Goal: Communication & Community: Answer question/provide support

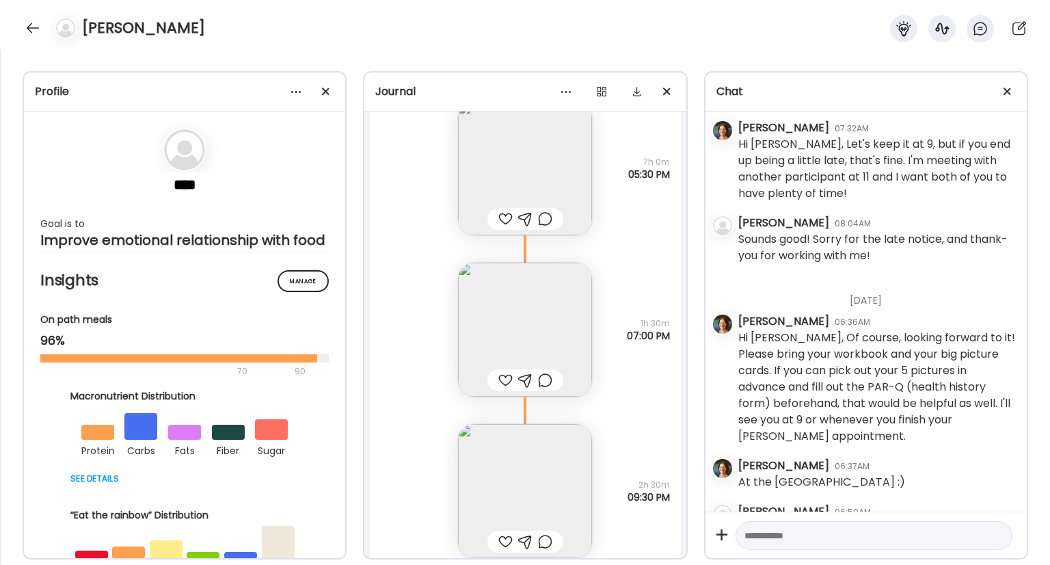
scroll to position [880, 0]
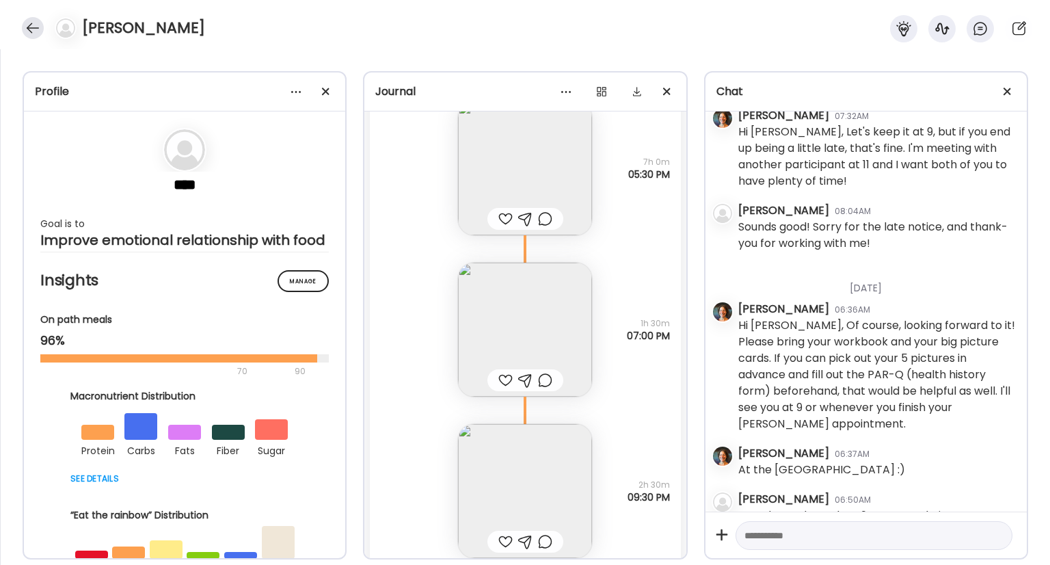
click at [29, 34] on div at bounding box center [33, 28] width 22 height 22
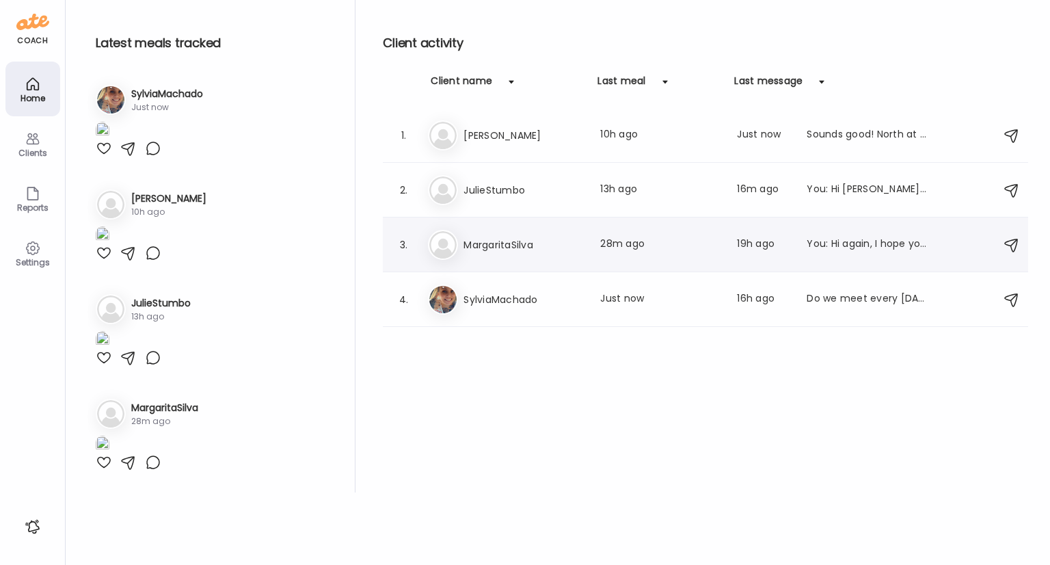
click at [520, 252] on h3 "MargaritaSilva" at bounding box center [524, 245] width 120 height 16
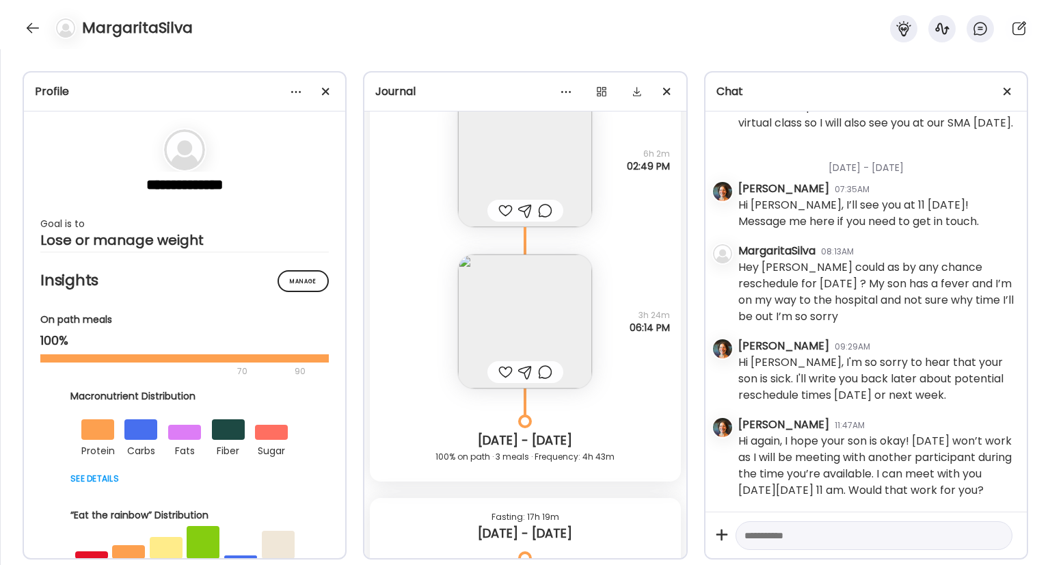
scroll to position [3416, 0]
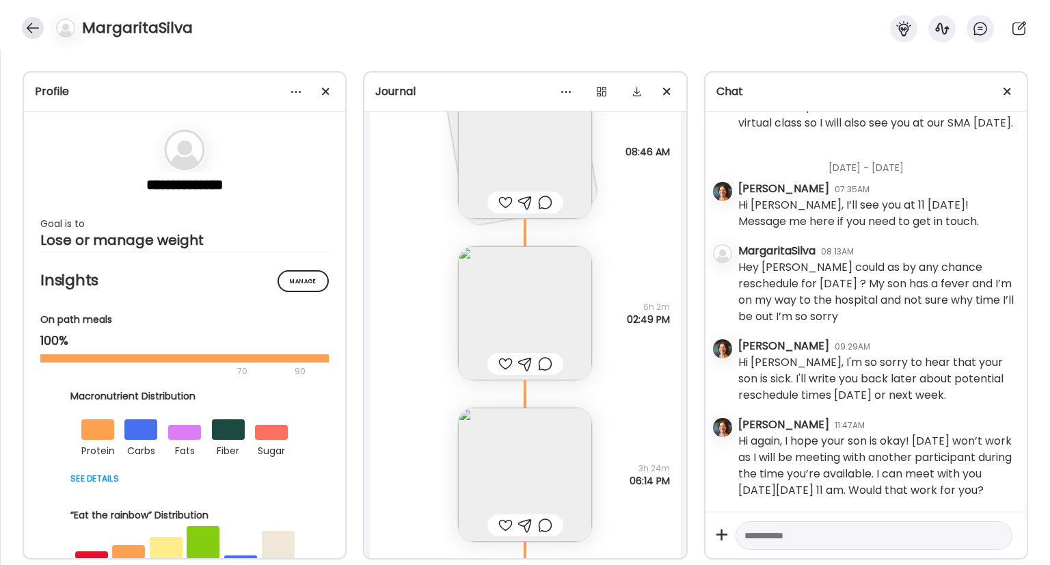
click at [25, 33] on div at bounding box center [33, 28] width 22 height 22
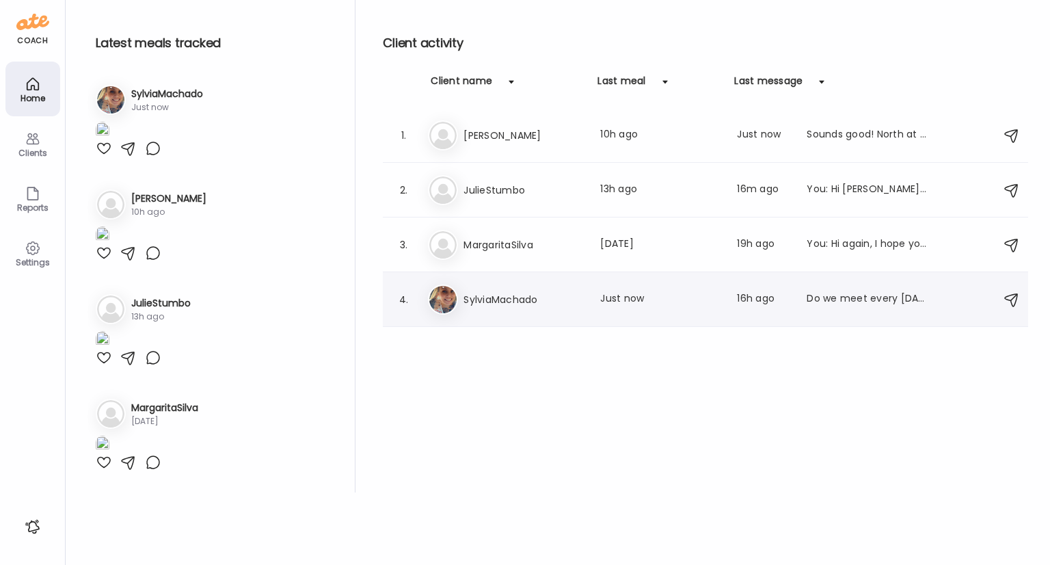
click at [505, 293] on h3 "SylviaMachado" at bounding box center [524, 299] width 120 height 16
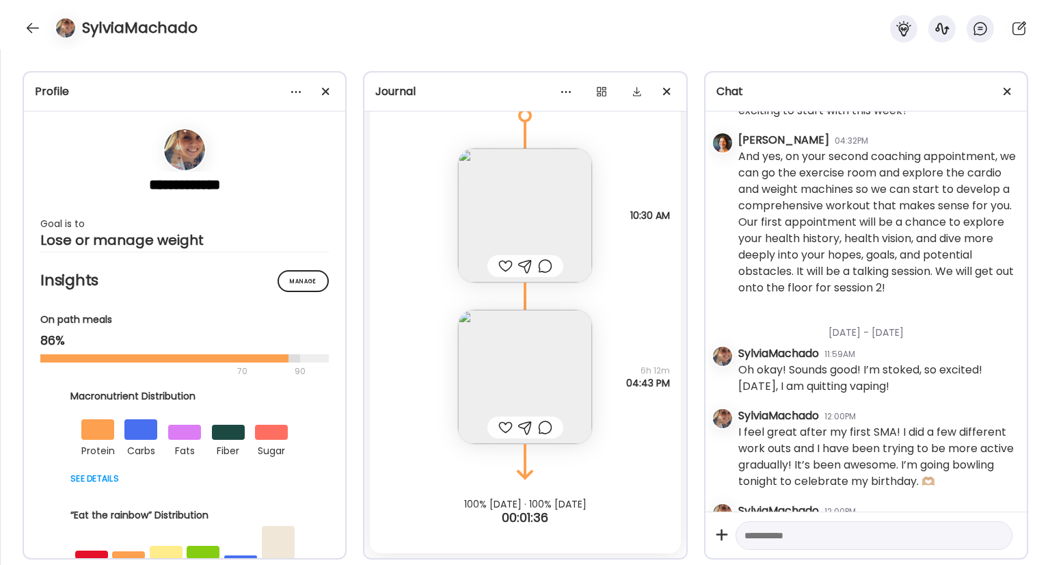
scroll to position [2466, 0]
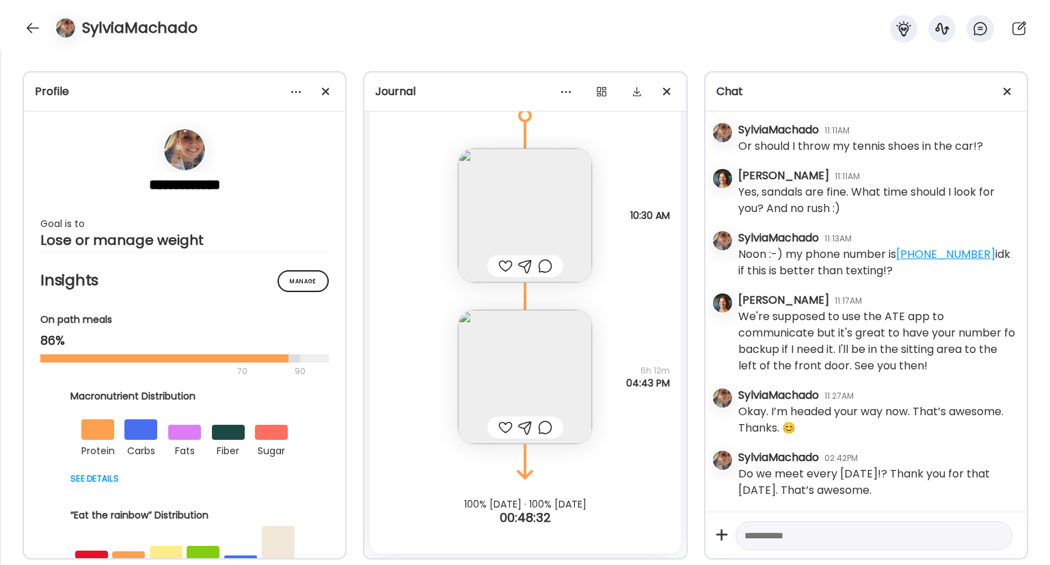
click at [861, 529] on textarea at bounding box center [862, 535] width 235 height 16
type textarea "**********"
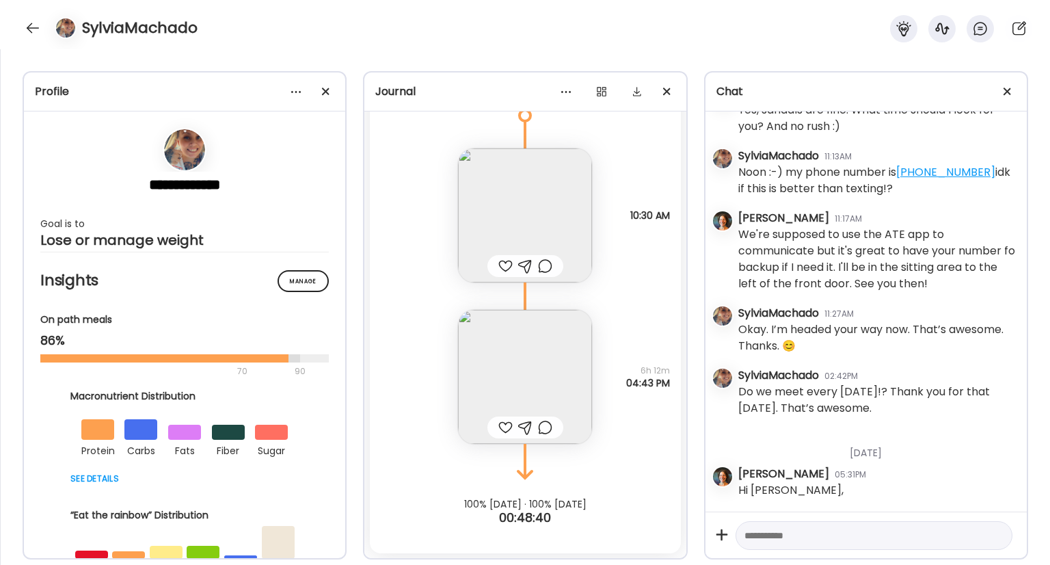
scroll to position [2549, 0]
click at [827, 559] on div "**********" at bounding box center [525, 307] width 1050 height 516
click at [823, 531] on textarea at bounding box center [862, 535] width 235 height 16
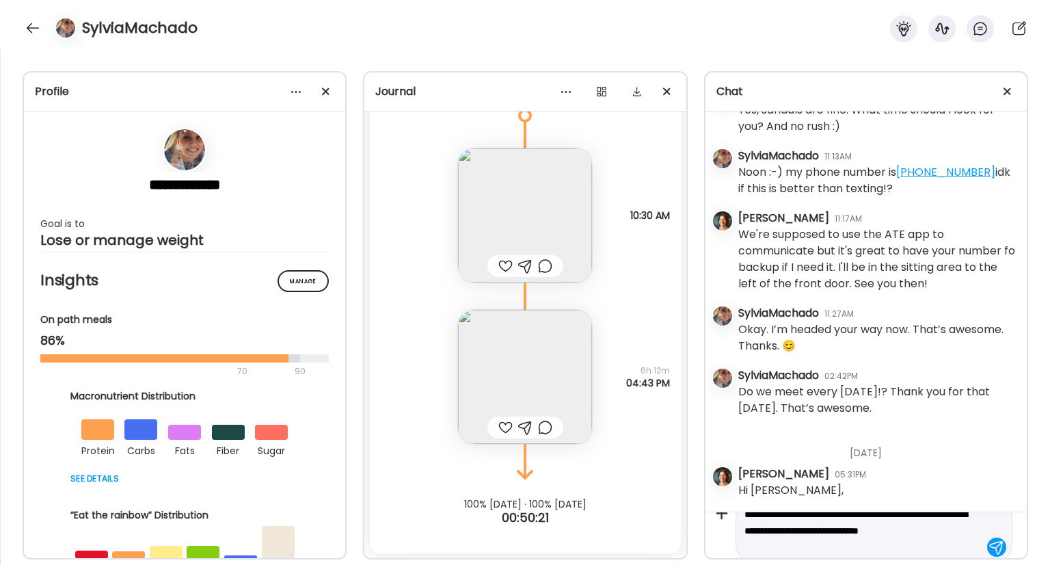
scroll to position [22, 0]
click at [889, 528] on textarea "**********" at bounding box center [862, 529] width 235 height 49
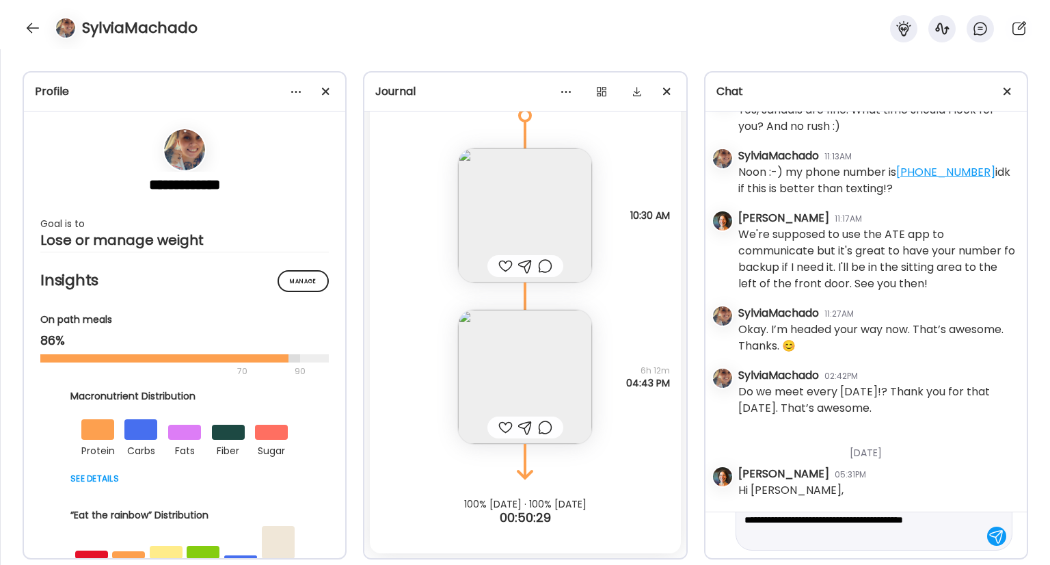
click at [888, 542] on textarea "**********" at bounding box center [862, 519] width 235 height 49
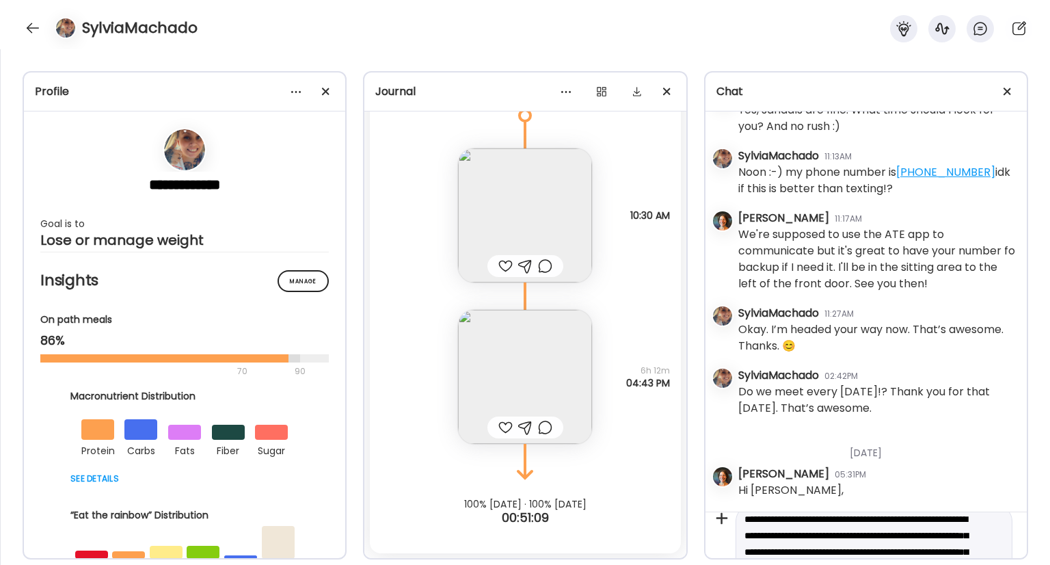
click at [912, 518] on textarea "**********" at bounding box center [862, 552] width 235 height 82
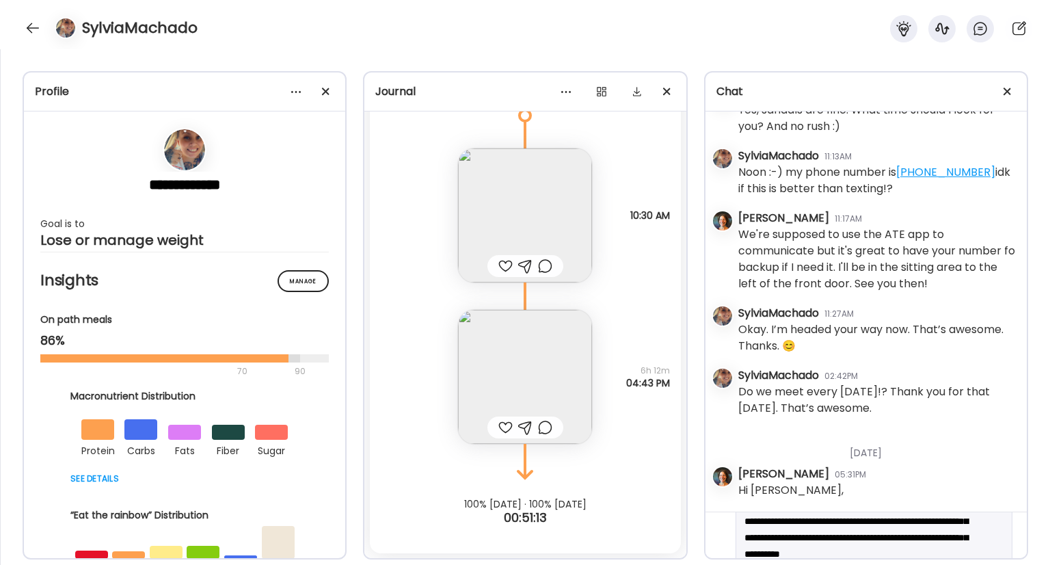
scroll to position [31, 0]
click at [866, 533] on textarea "**********" at bounding box center [862, 537] width 235 height 82
click at [804, 531] on textarea "**********" at bounding box center [862, 537] width 235 height 82
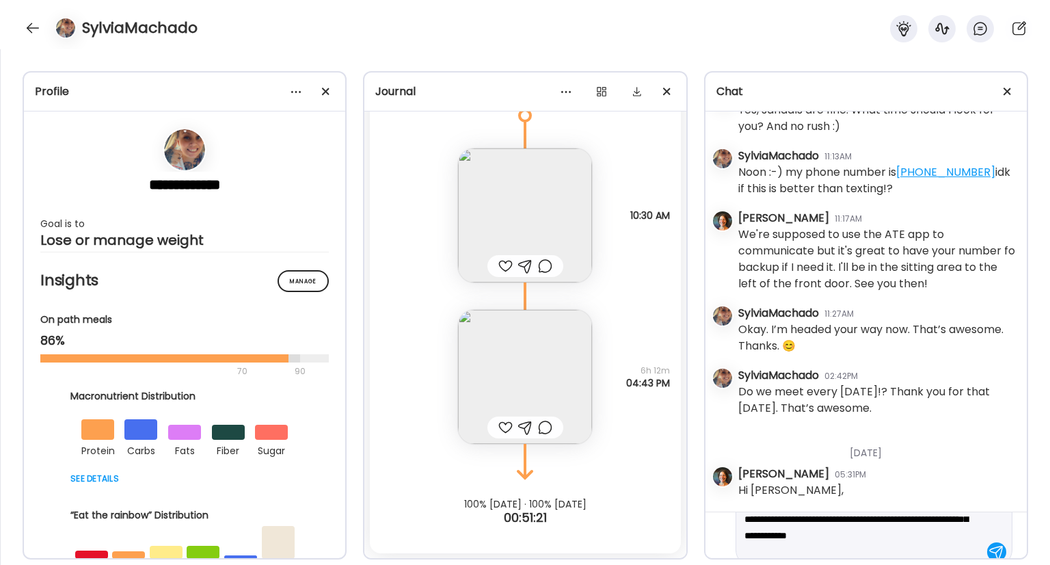
scroll to position [49, 0]
click at [875, 518] on textarea "**********" at bounding box center [862, 519] width 235 height 82
click at [951, 535] on textarea "**********" at bounding box center [862, 503] width 235 height 82
type textarea "**********"
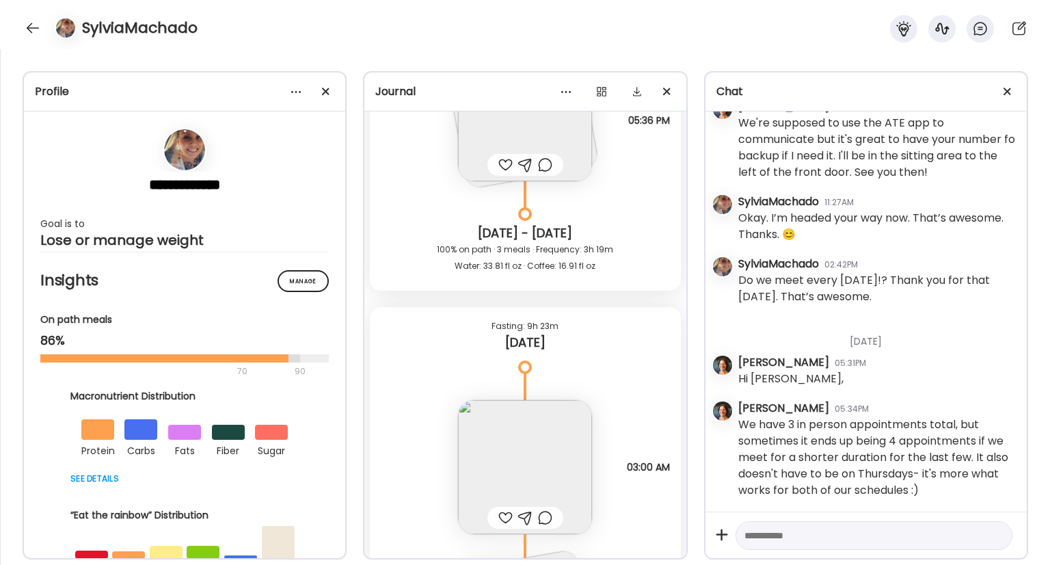
scroll to position [238, 0]
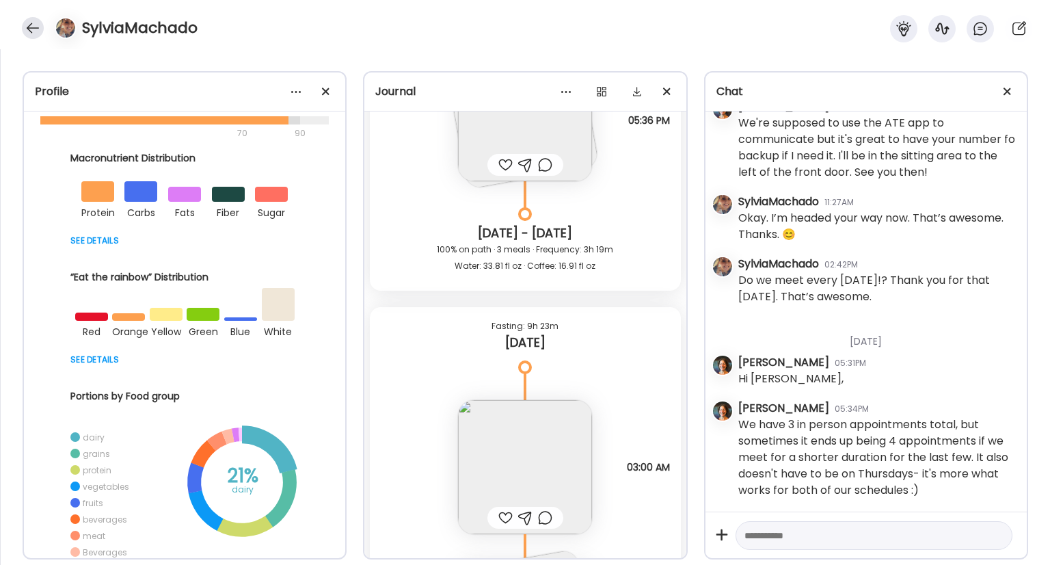
click at [28, 31] on div at bounding box center [33, 28] width 22 height 22
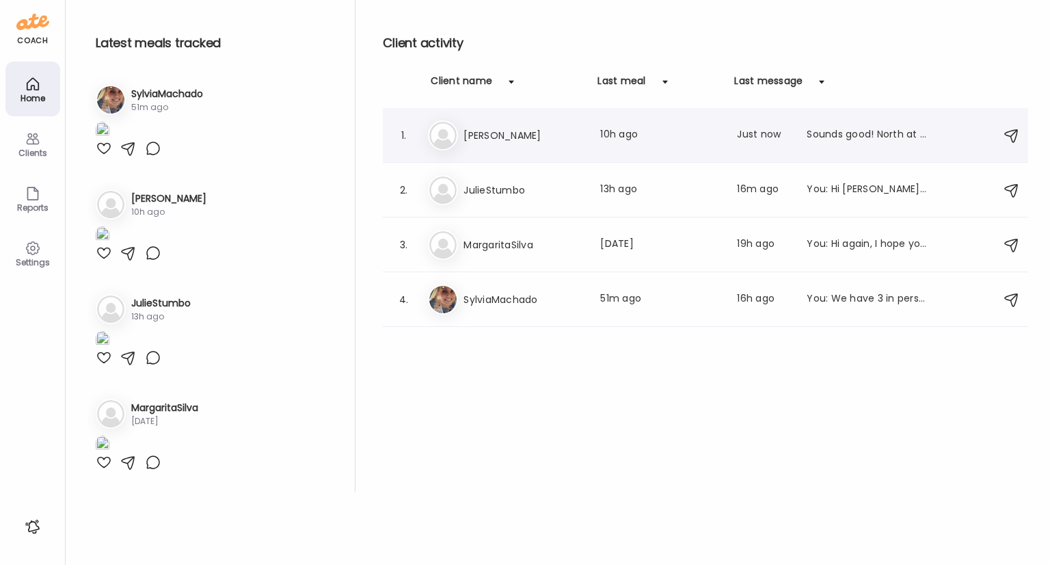
click at [492, 133] on h3 "[PERSON_NAME]" at bounding box center [524, 135] width 120 height 16
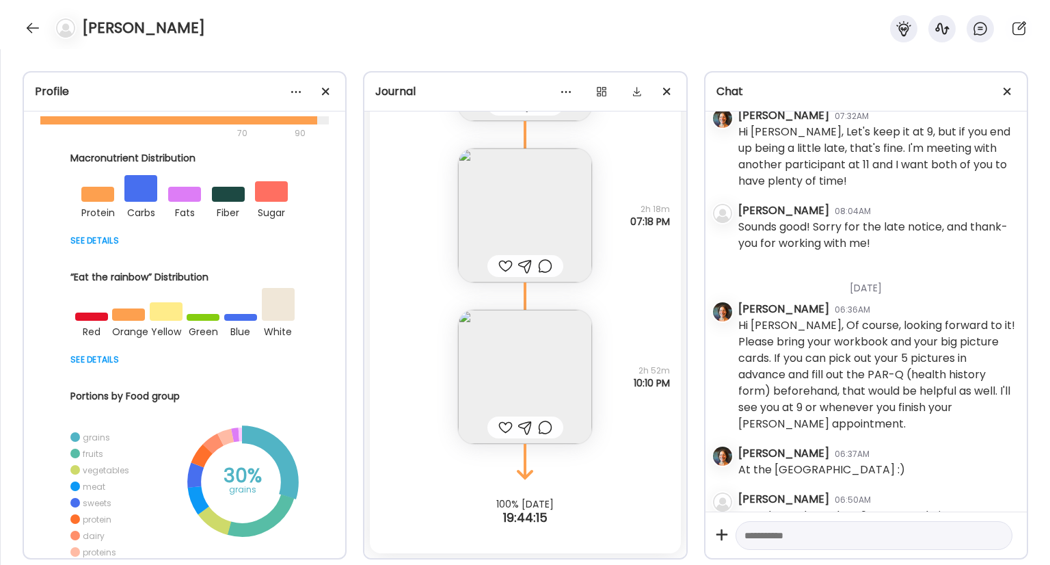
scroll to position [194, 0]
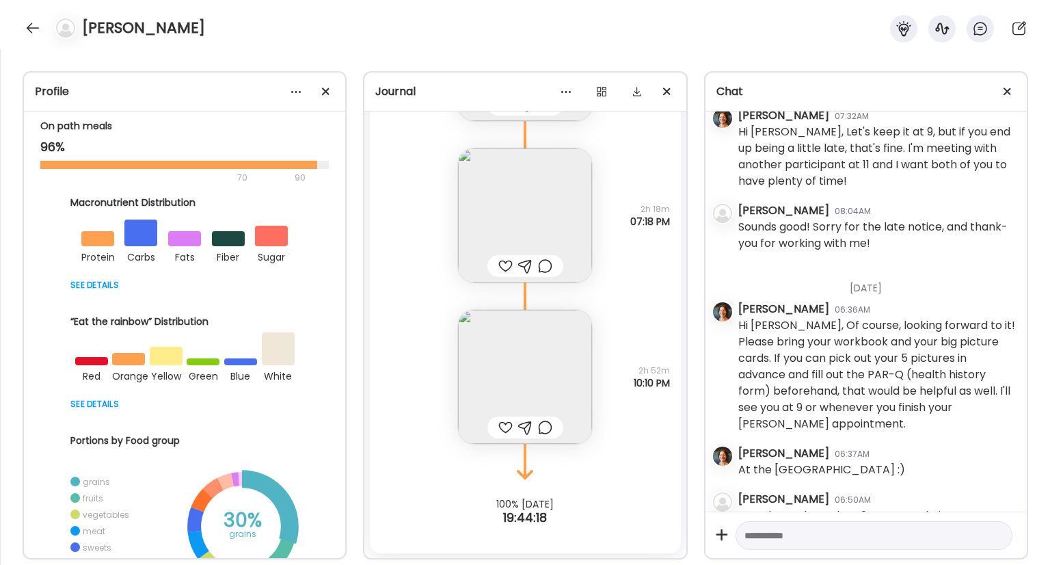
click at [47, 22] on div at bounding box center [63, 28] width 38 height 22
click at [34, 25] on div at bounding box center [33, 28] width 22 height 22
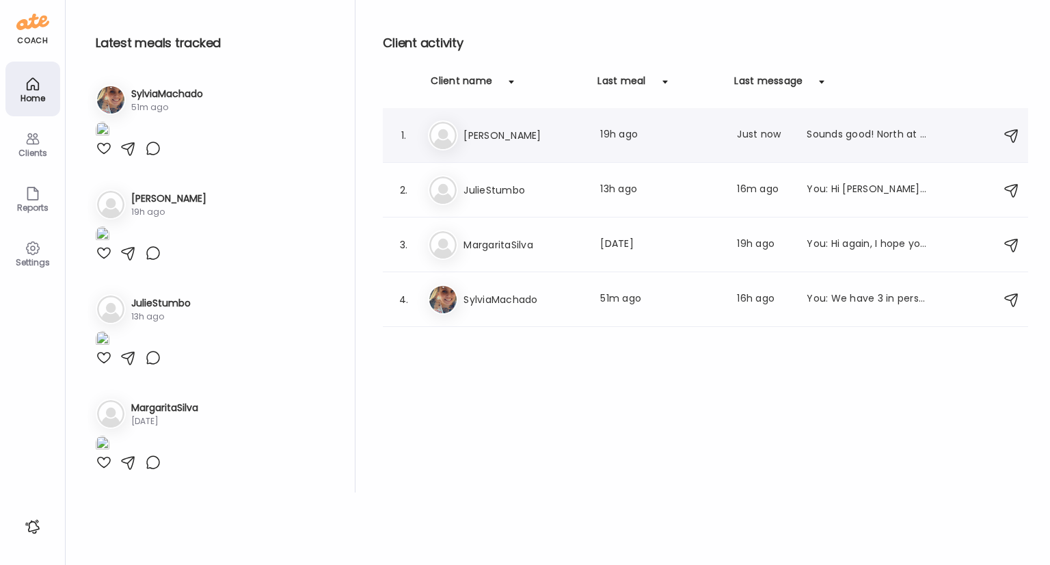
click at [477, 138] on h3 "[PERSON_NAME]" at bounding box center [524, 135] width 120 height 16
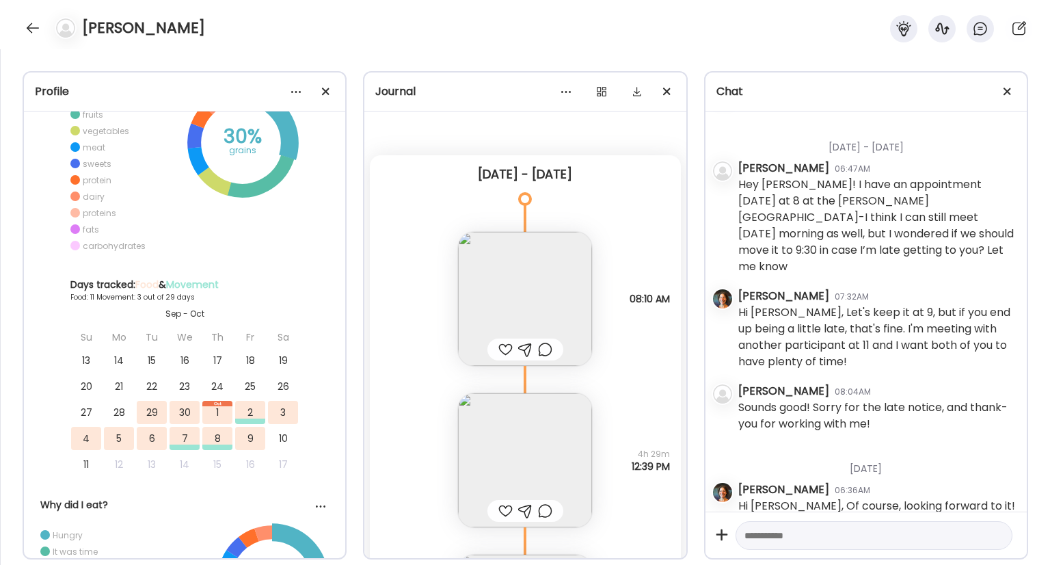
scroll to position [966, 0]
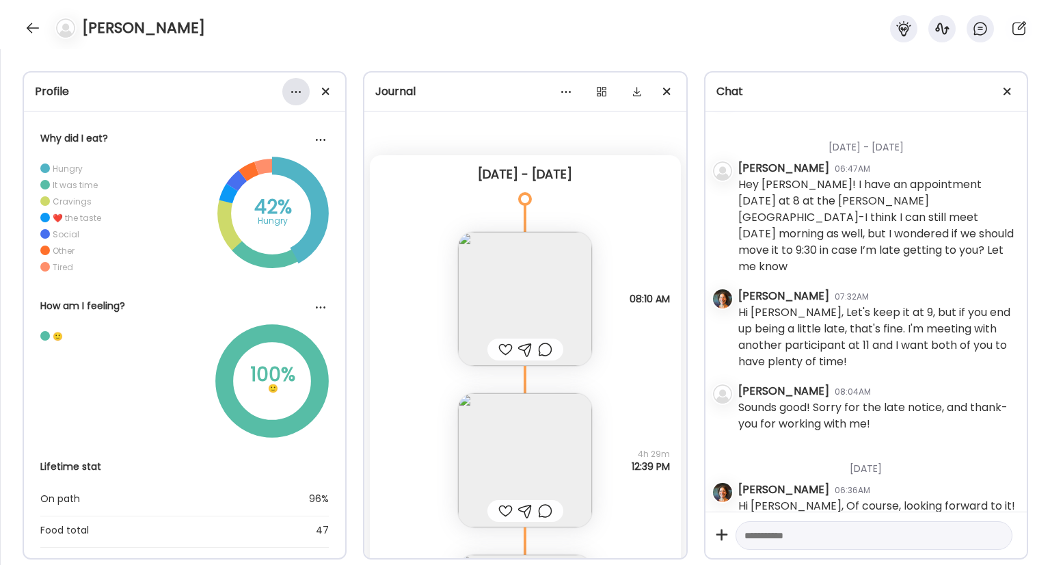
click at [292, 90] on div at bounding box center [295, 91] width 27 height 27
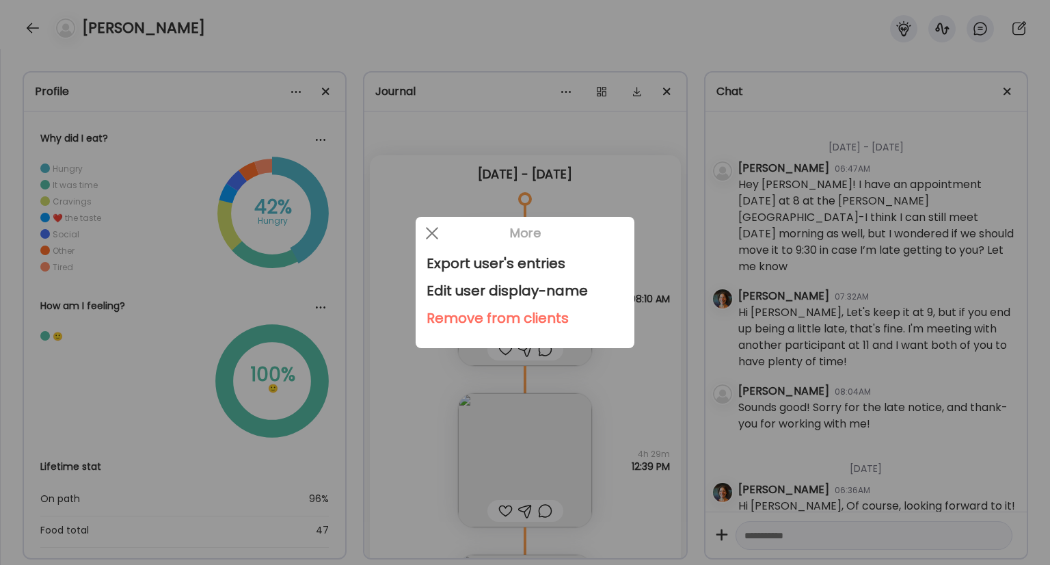
click at [426, 200] on div at bounding box center [525, 282] width 1050 height 565
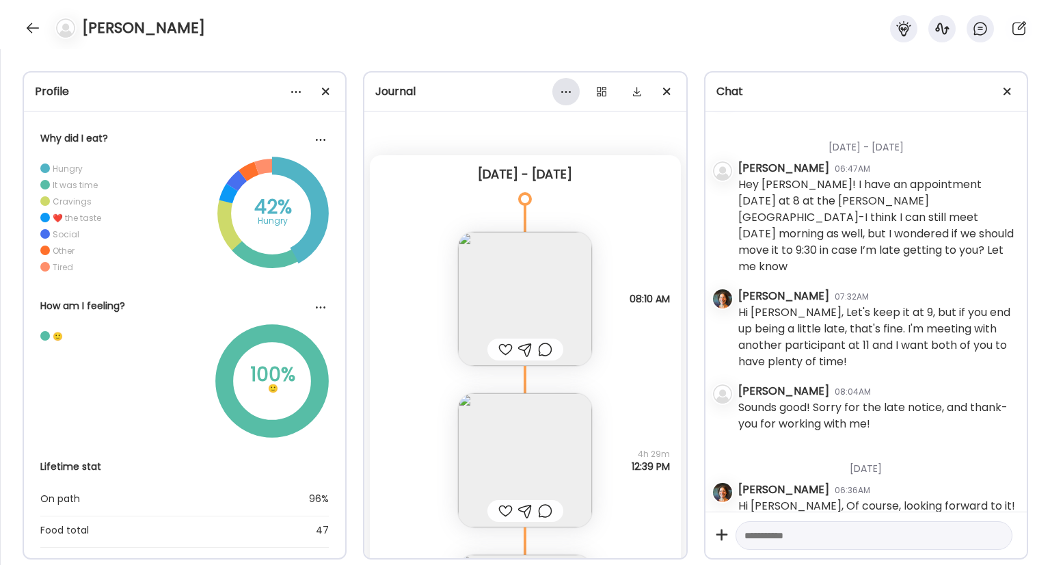
click at [565, 90] on div at bounding box center [566, 91] width 27 height 27
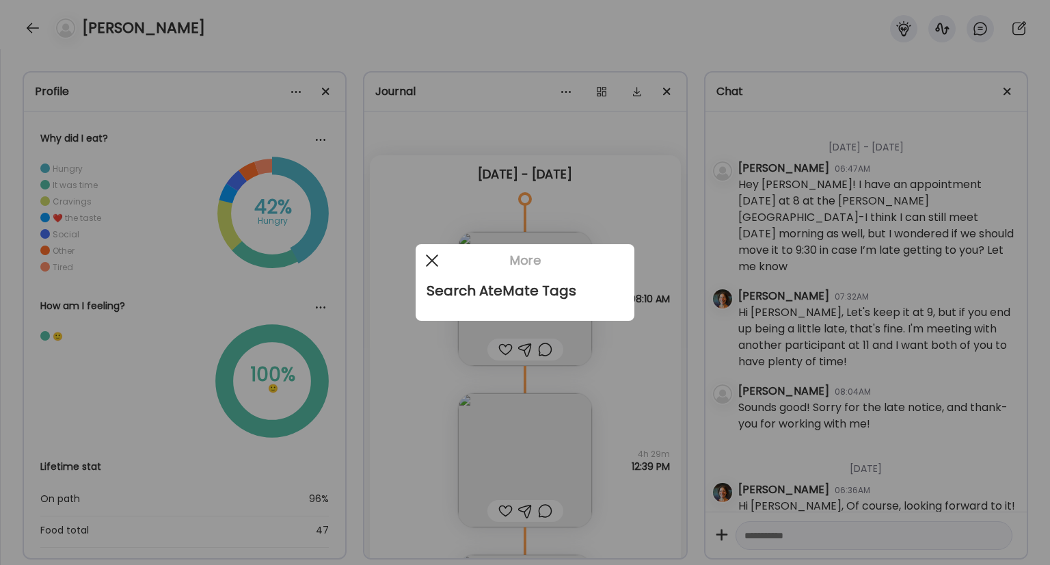
click at [427, 265] on span at bounding box center [432, 260] width 12 height 12
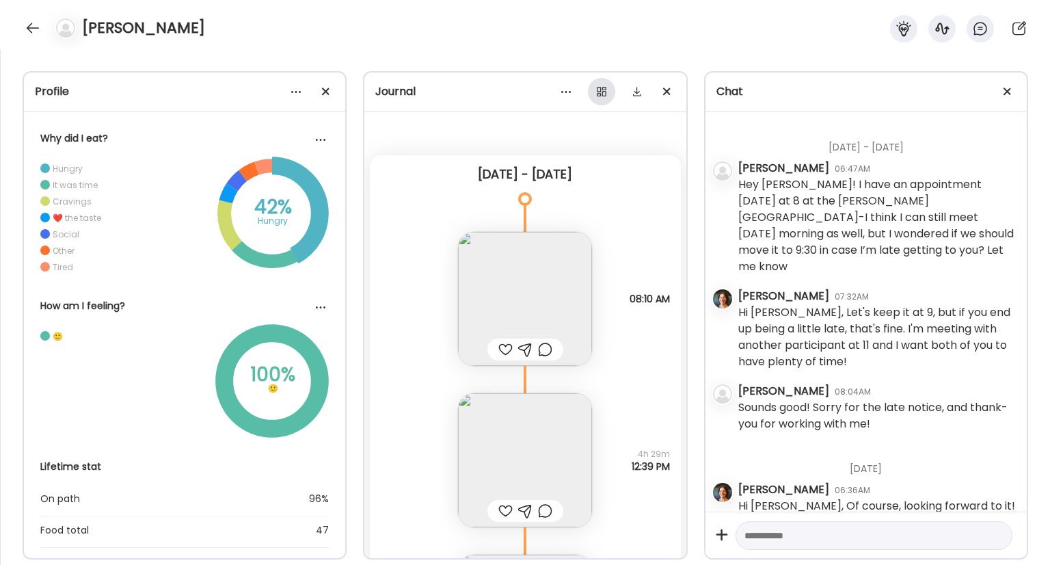
click at [601, 87] on div at bounding box center [601, 91] width 27 height 27
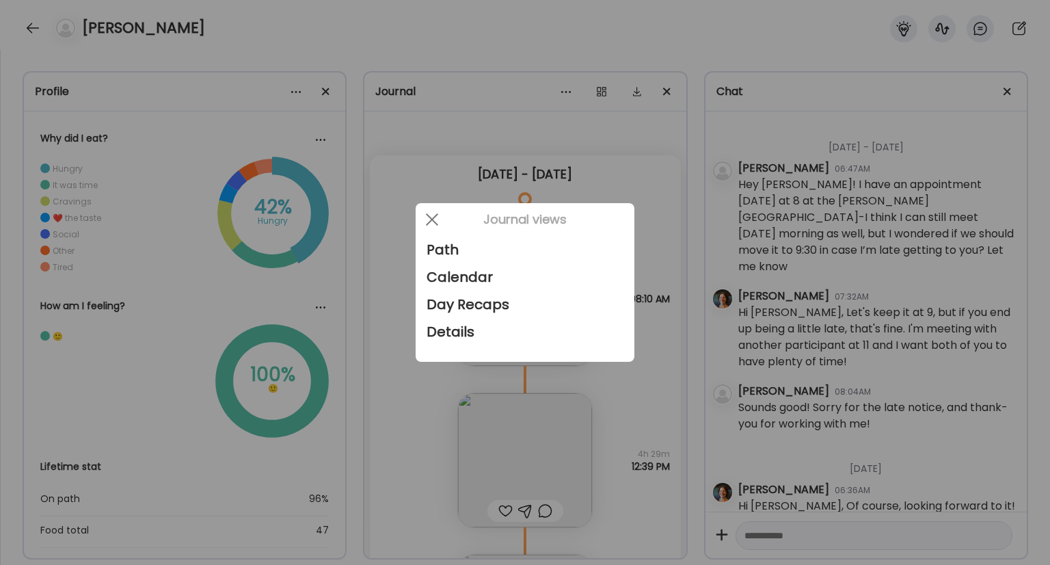
click at [443, 152] on div at bounding box center [525, 282] width 1050 height 565
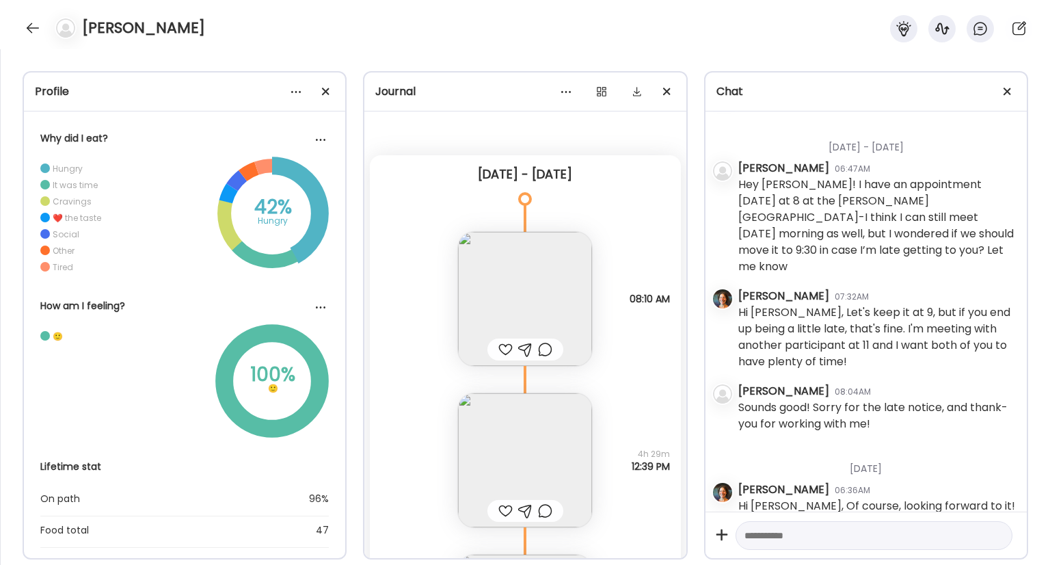
scroll to position [880, 0]
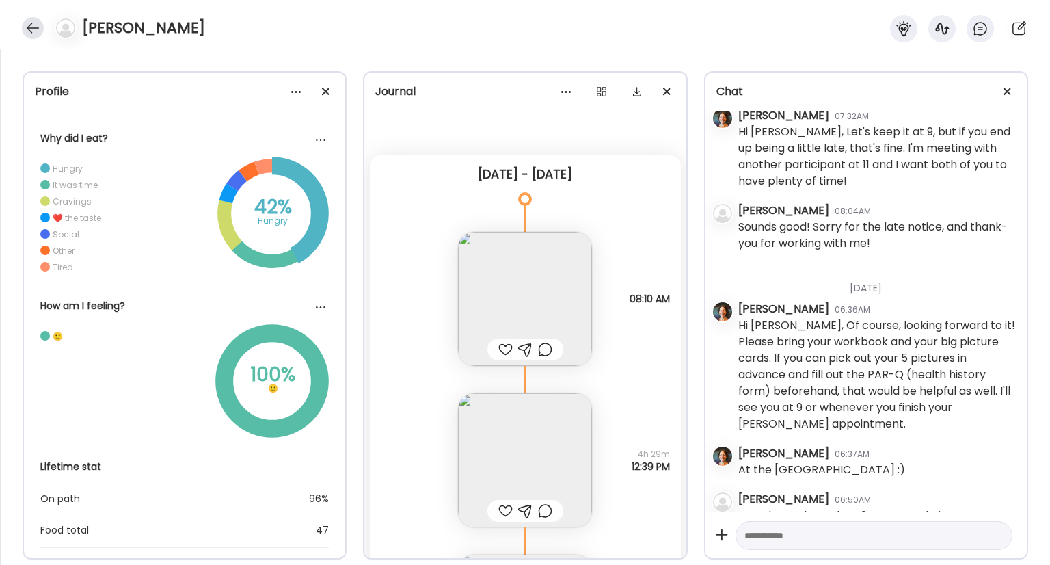
click at [40, 28] on div at bounding box center [33, 28] width 22 height 22
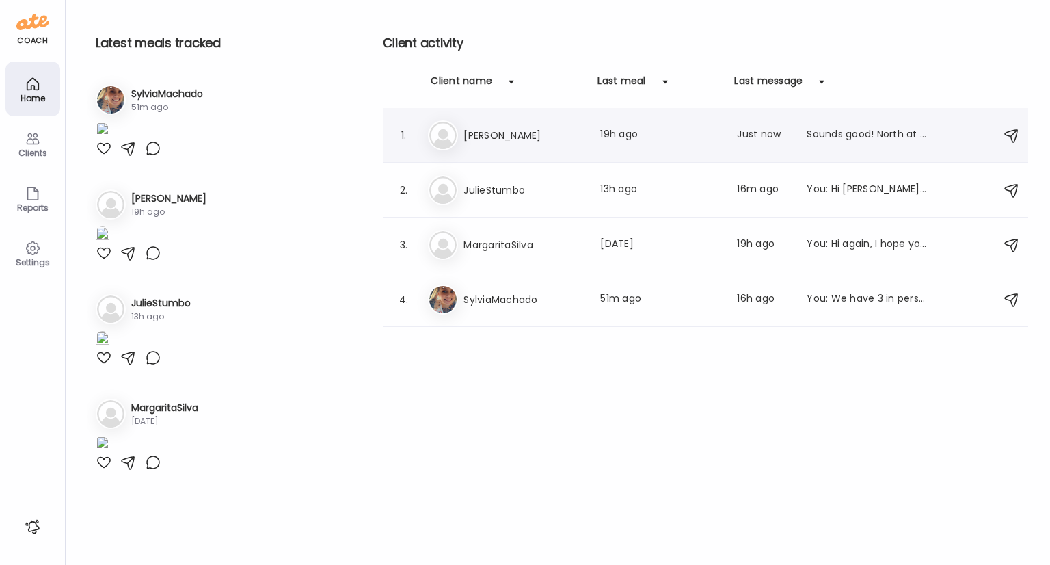
click at [459, 137] on div "An [PERSON_NAME] meal: 19h ago Last message: Just now Sounds good! North at 9, …" at bounding box center [707, 135] width 559 height 30
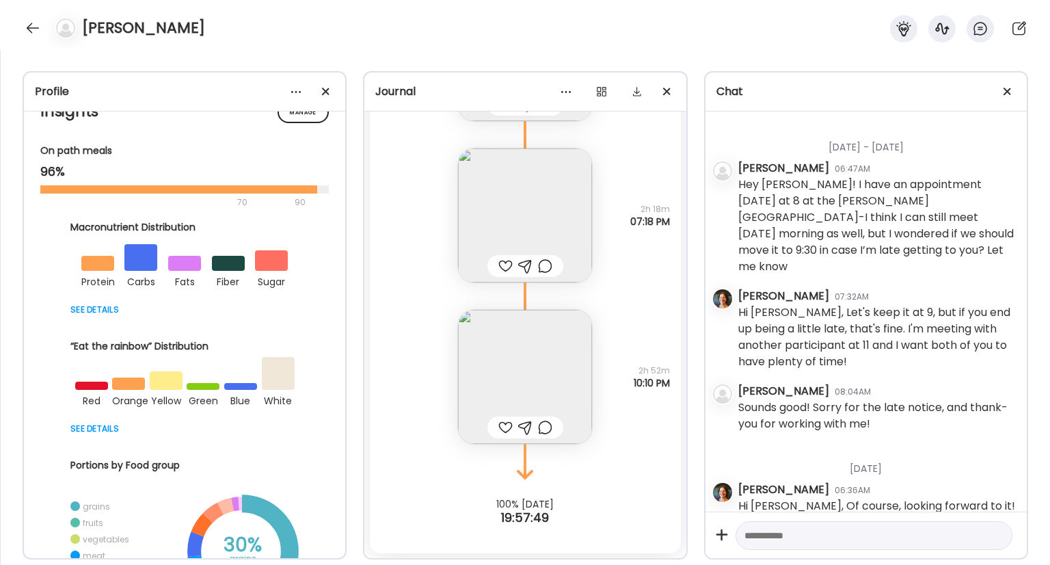
scroll to position [0, 0]
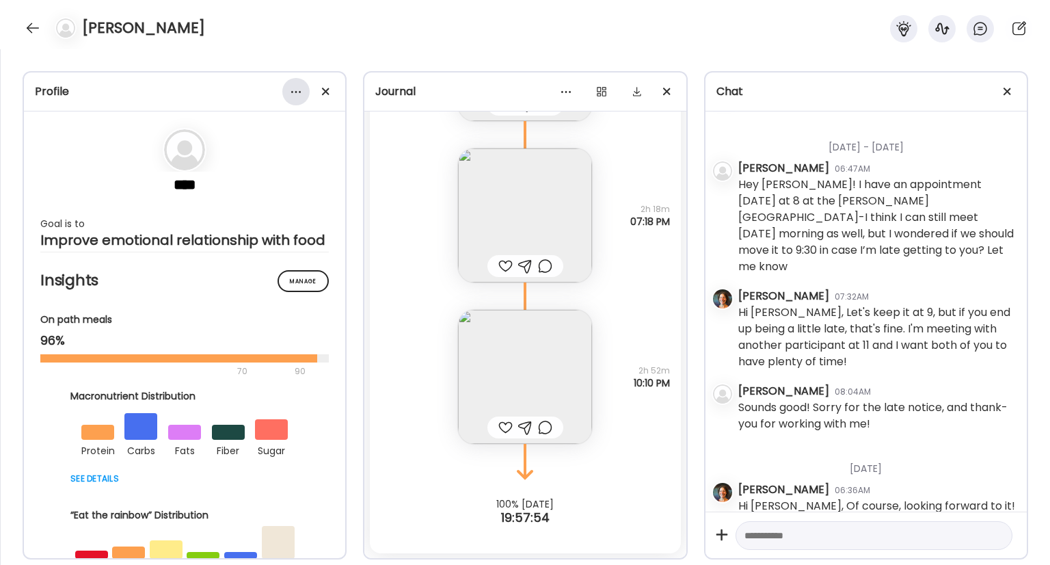
click at [290, 95] on div at bounding box center [295, 91] width 27 height 27
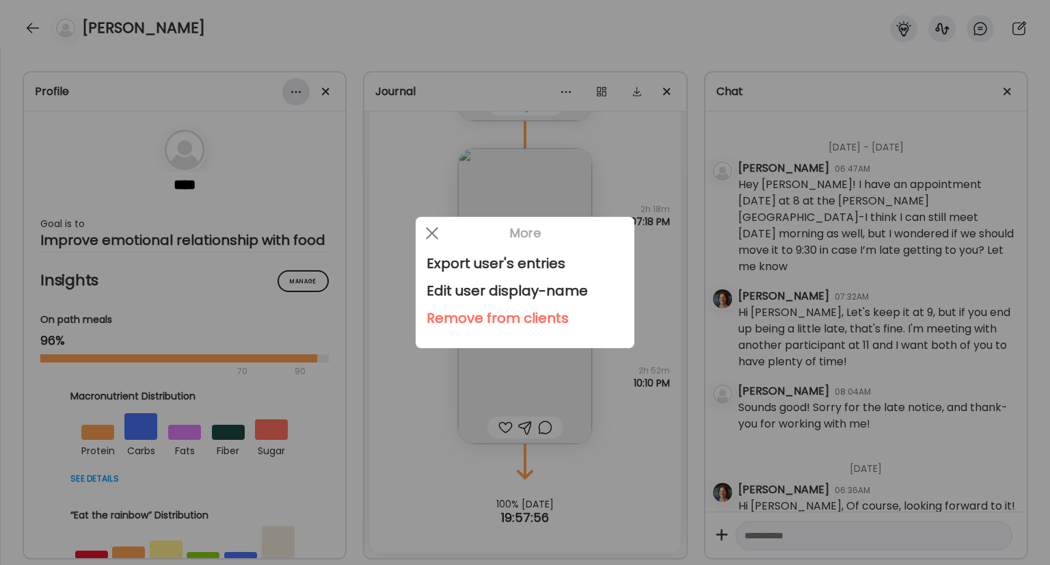
click at [290, 95] on div at bounding box center [525, 282] width 1050 height 565
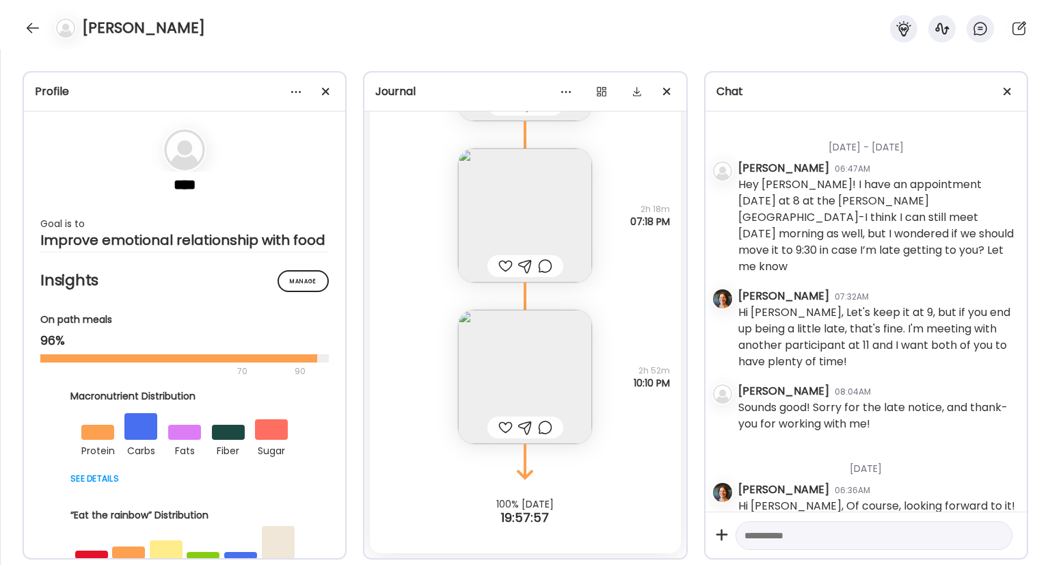
scroll to position [724, 0]
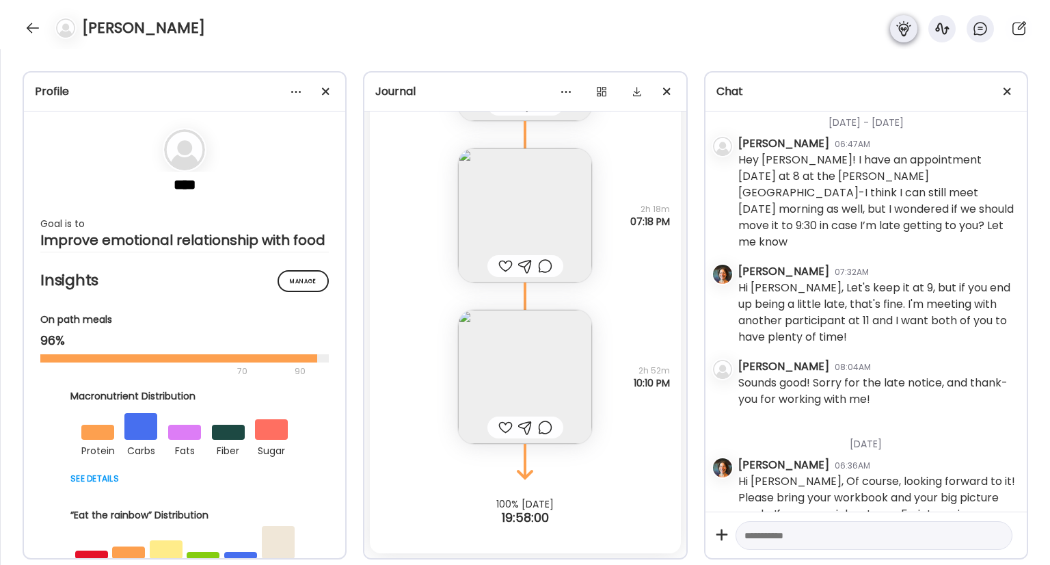
click at [912, 31] on div at bounding box center [903, 28] width 27 height 27
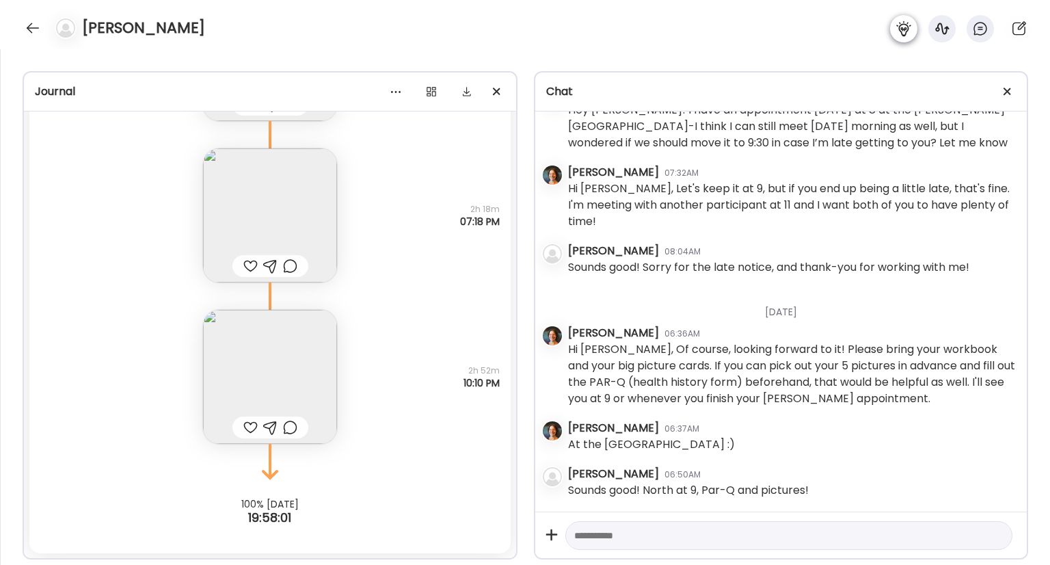
scroll to position [593, 0]
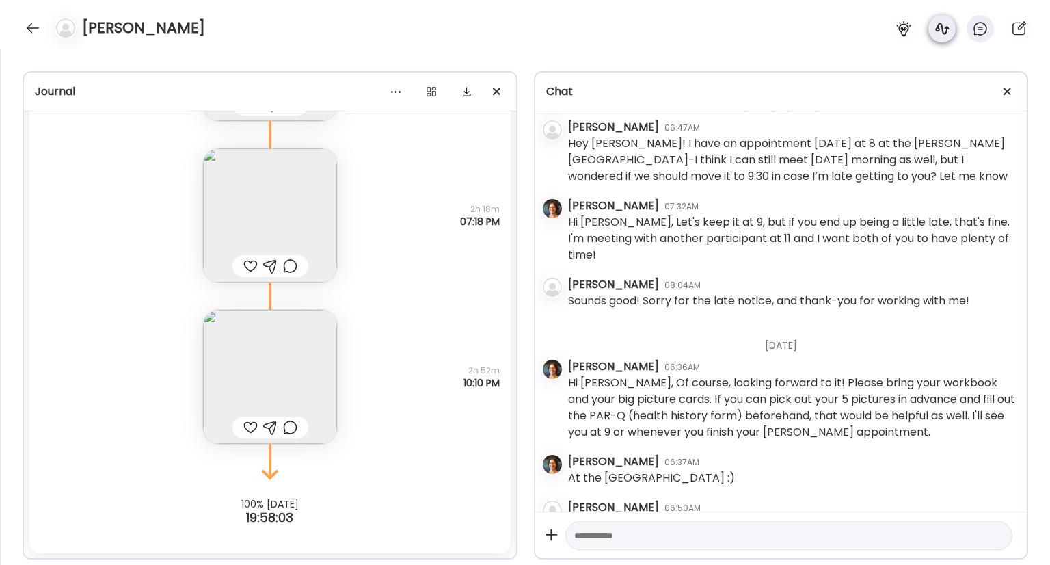
click at [938, 34] on icon at bounding box center [942, 29] width 16 height 16
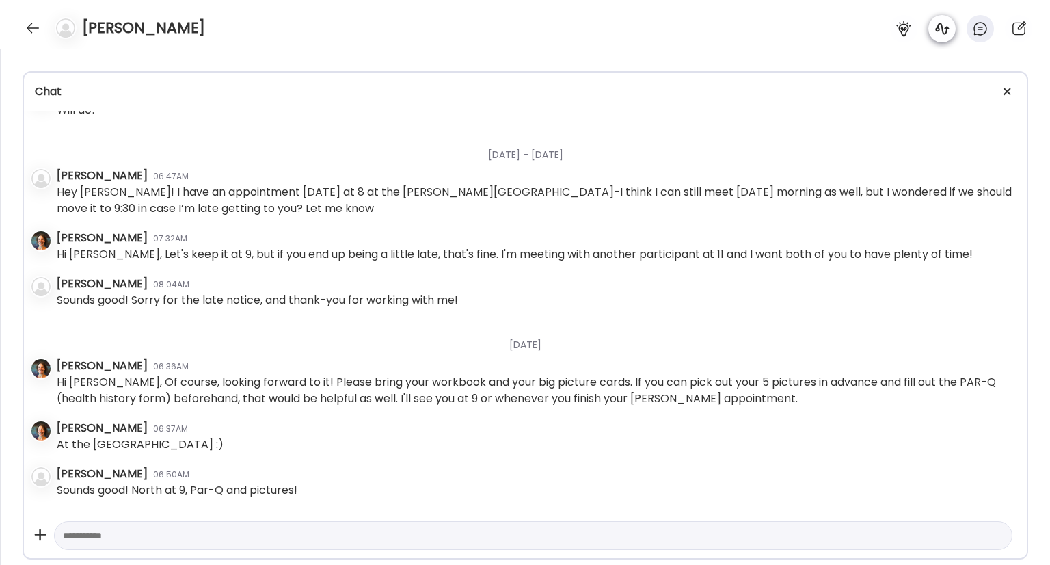
scroll to position [437, 0]
click at [977, 34] on icon at bounding box center [980, 29] width 12 height 12
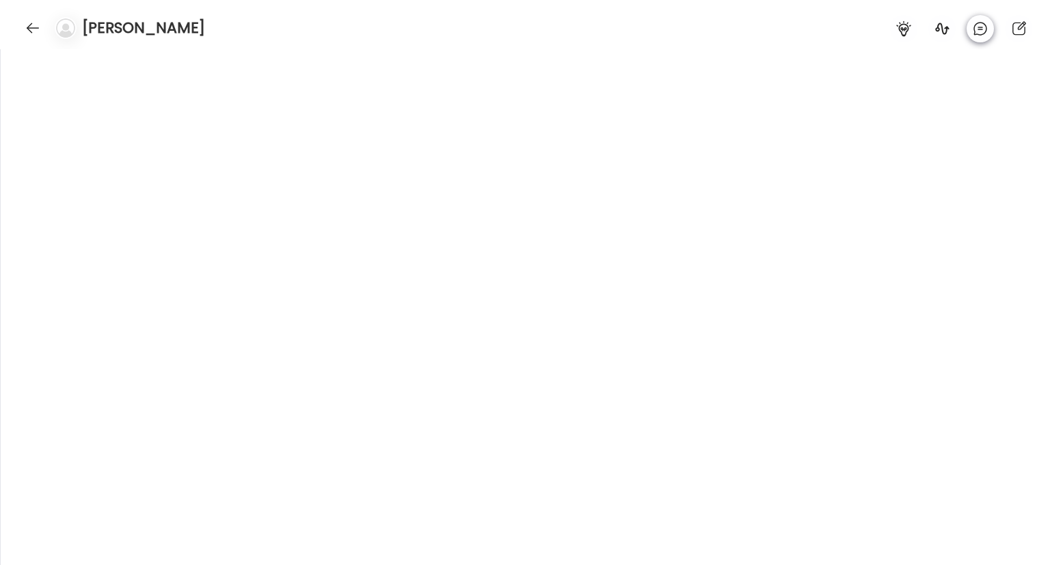
scroll to position [14477, 0]
click at [25, 35] on div at bounding box center [33, 28] width 22 height 22
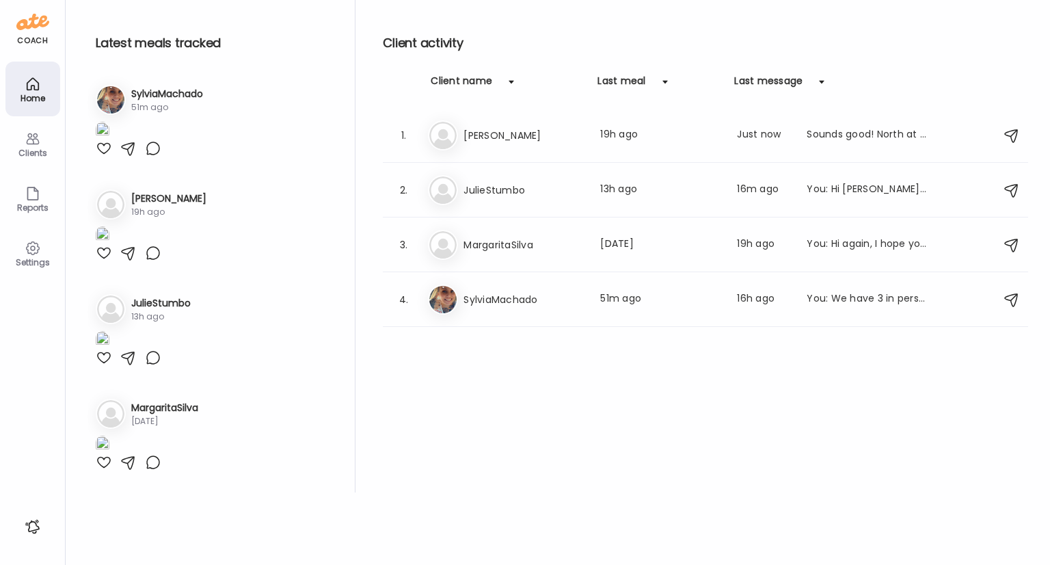
click at [25, 35] on div "coach" at bounding box center [32, 41] width 31 height 12
click at [40, 200] on div "Reports" at bounding box center [32, 198] width 55 height 55
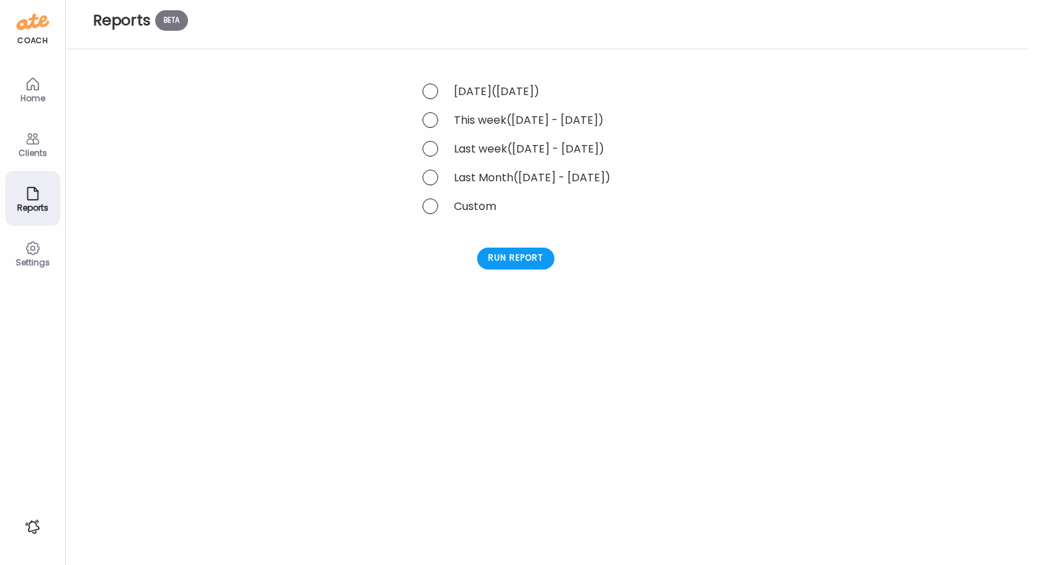
click at [30, 142] on icon at bounding box center [33, 139] width 16 height 16
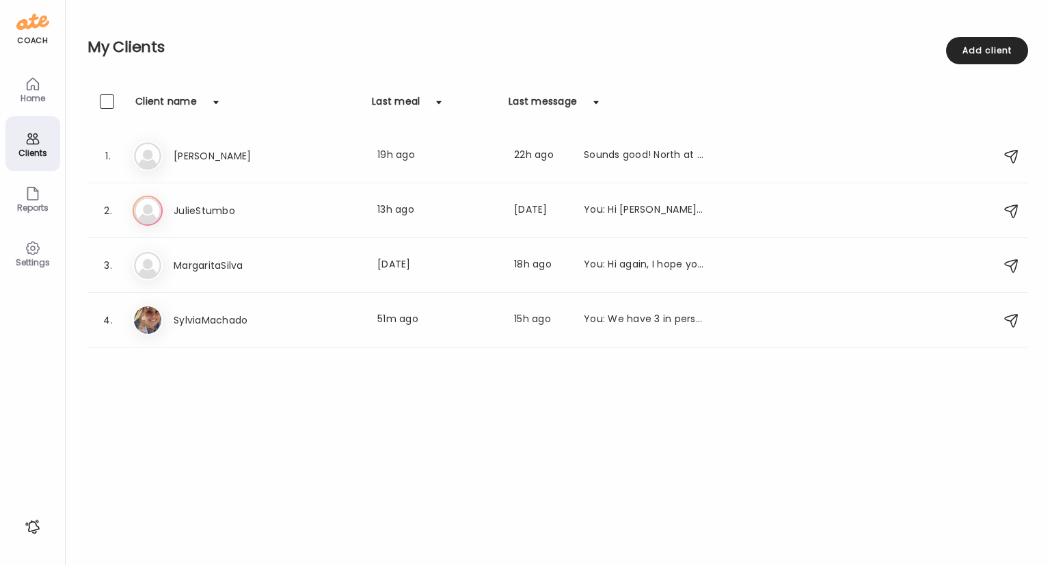
click at [36, 94] on div "Home" at bounding box center [32, 98] width 49 height 9
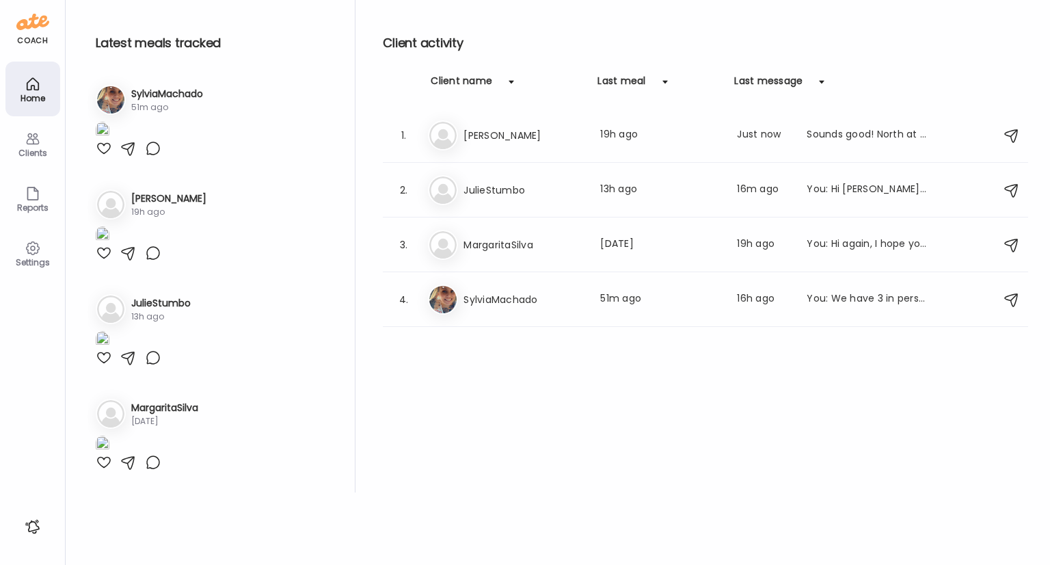
scroll to position [747, 0]
click at [501, 300] on h3 "SylviaMachado" at bounding box center [524, 299] width 120 height 16
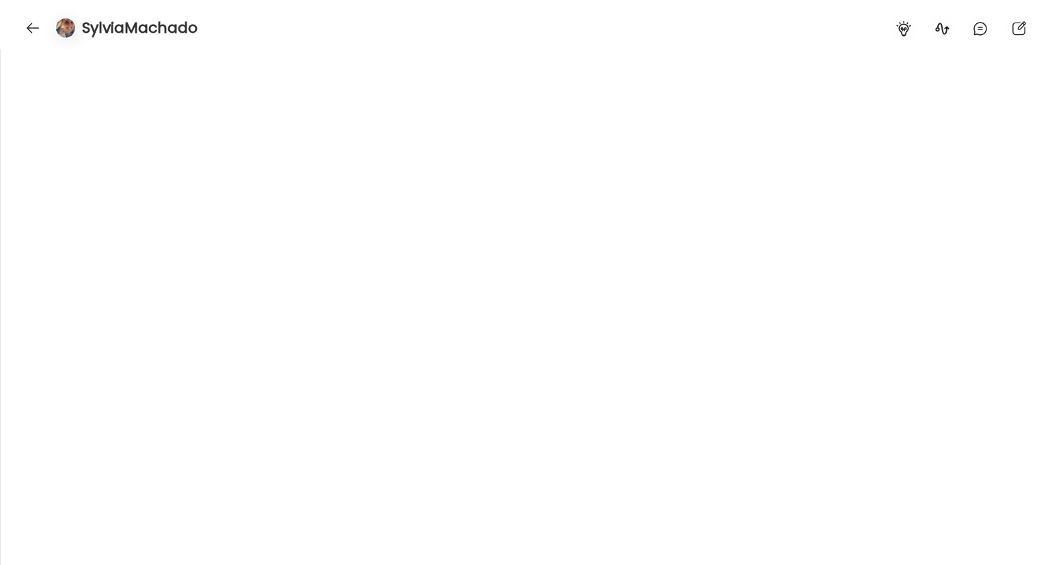
scroll to position [50970, 0]
click at [25, 23] on div at bounding box center [33, 28] width 22 height 22
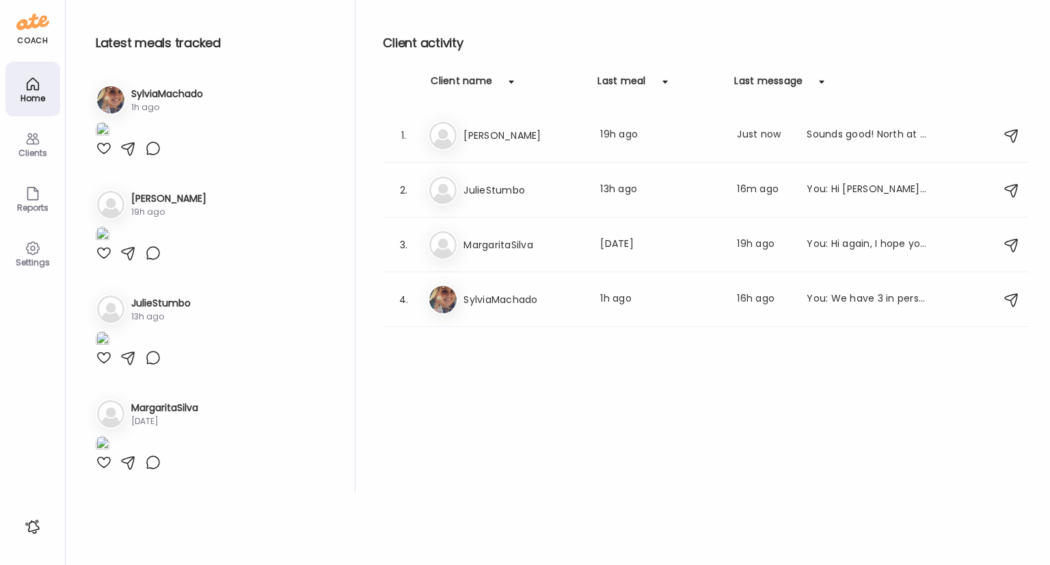
scroll to position [747, 0]
click at [495, 302] on h3 "SylviaMachado" at bounding box center [524, 299] width 120 height 16
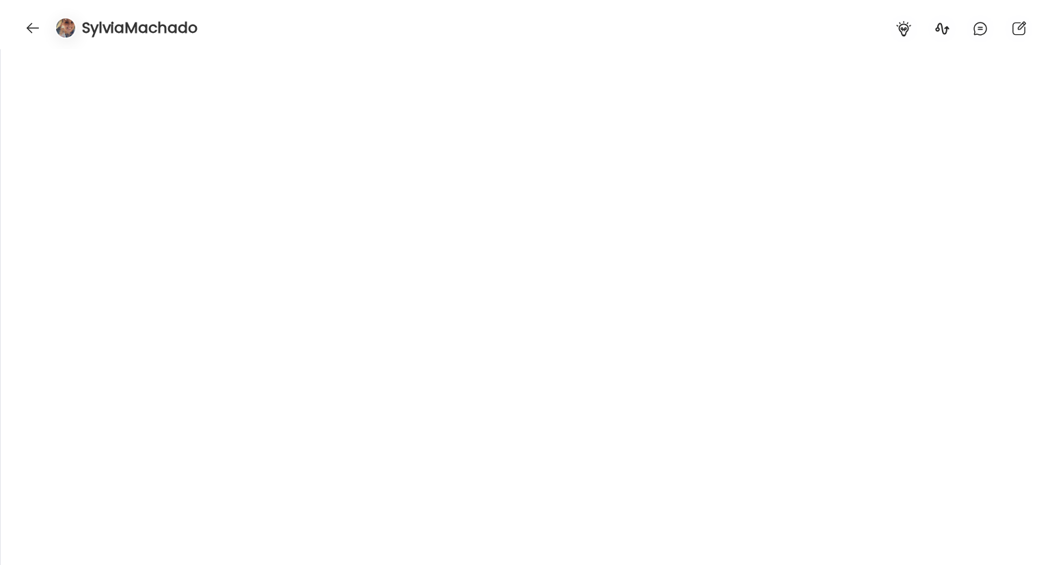
scroll to position [758, 0]
click at [911, 31] on icon at bounding box center [904, 29] width 16 height 16
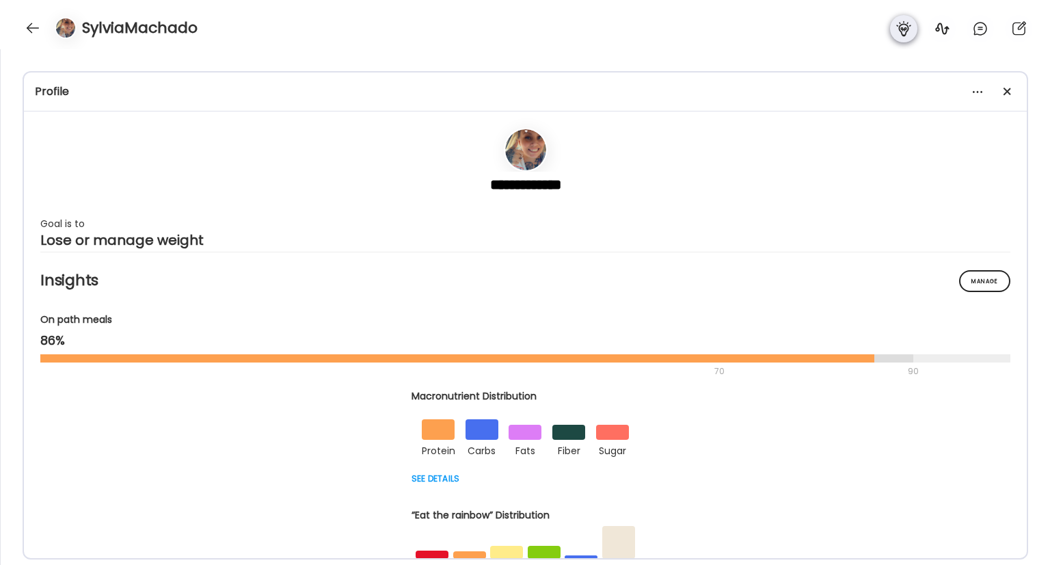
click at [911, 31] on icon at bounding box center [904, 29] width 16 height 16
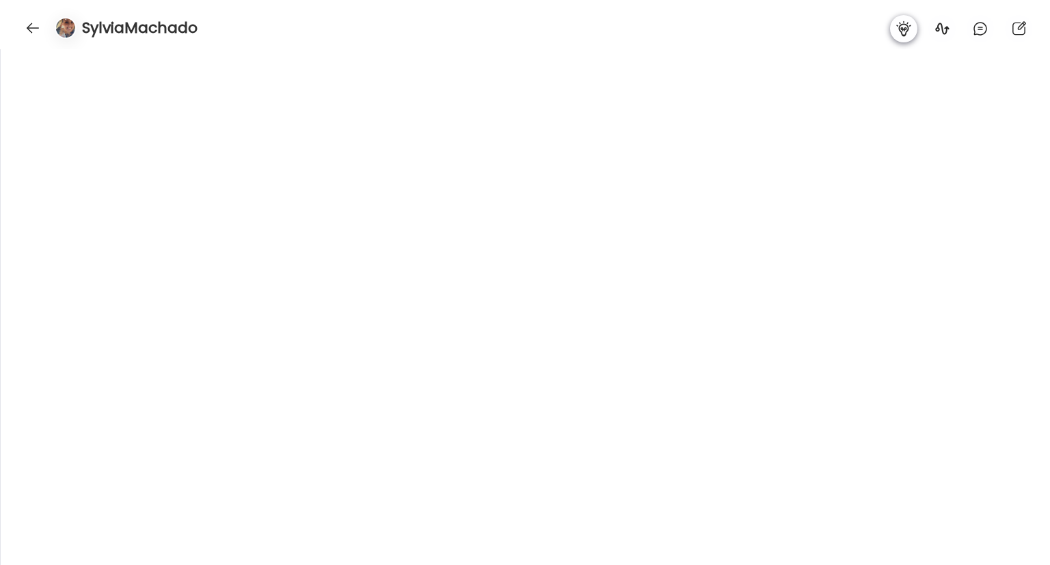
click at [911, 31] on icon at bounding box center [904, 29] width 16 height 16
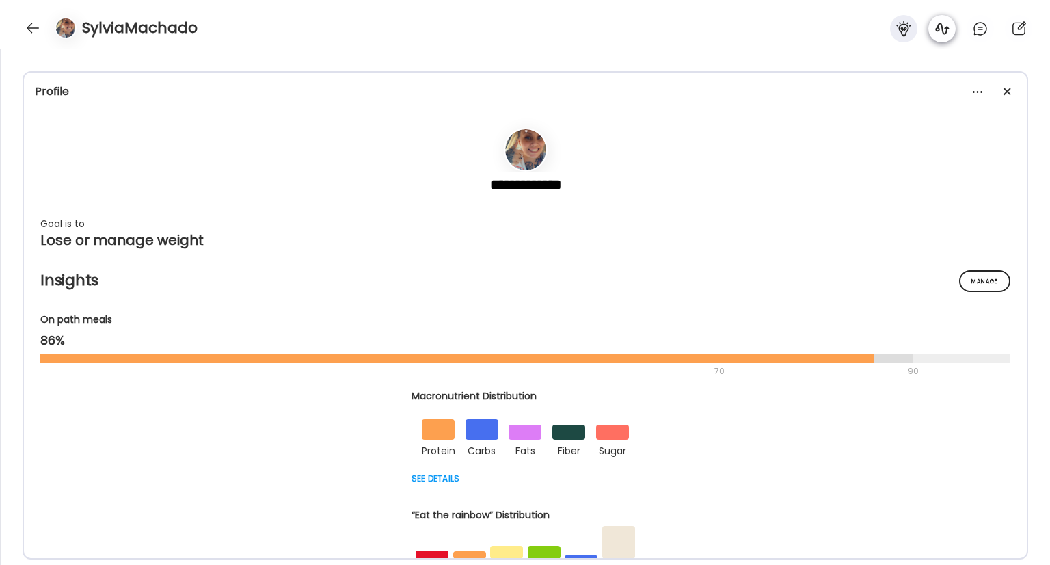
click at [944, 28] on icon at bounding box center [942, 29] width 16 height 16
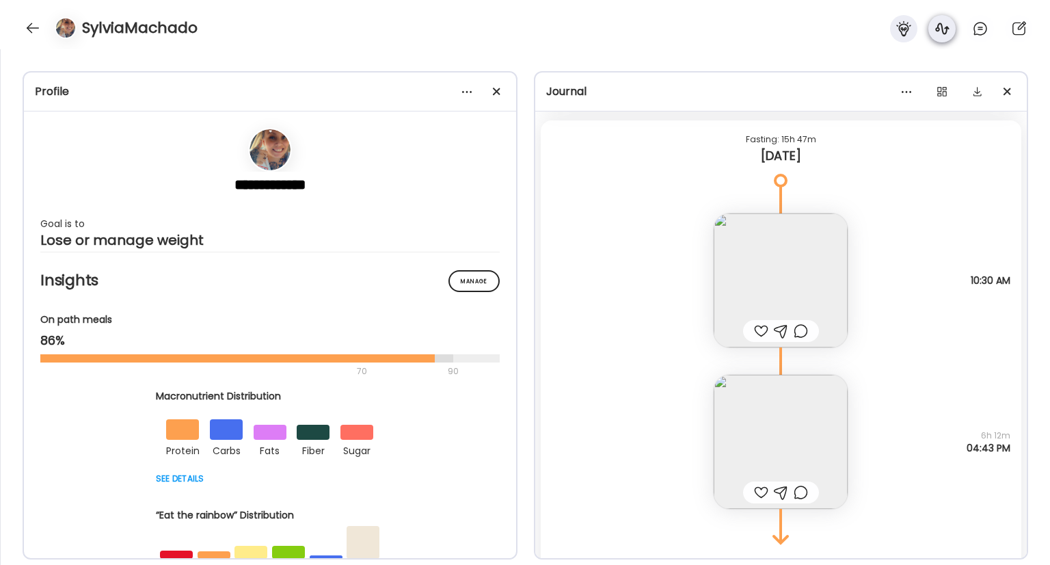
click at [944, 28] on icon at bounding box center [942, 29] width 16 height 16
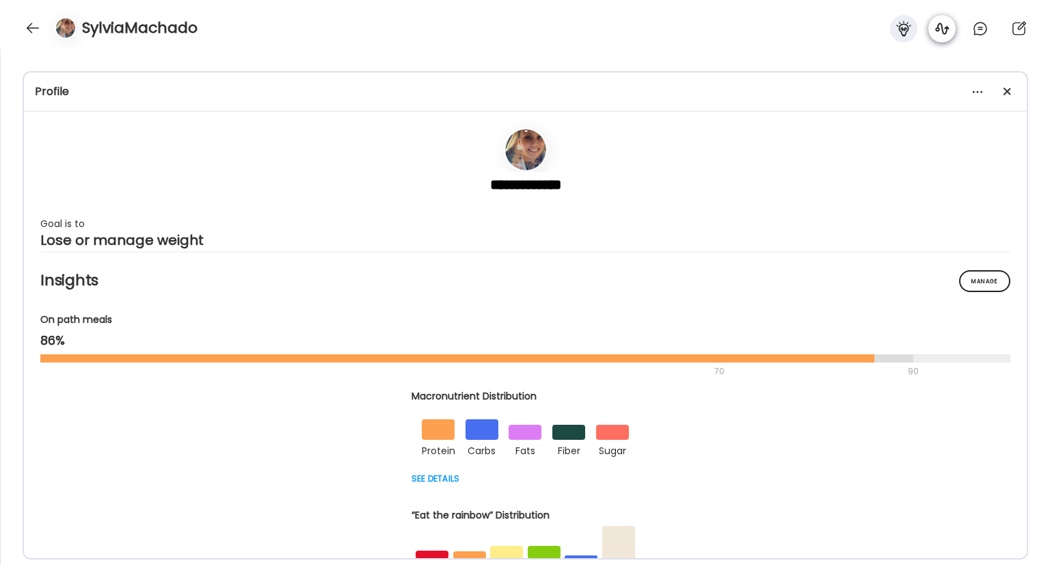
click at [944, 28] on icon at bounding box center [942, 29] width 16 height 16
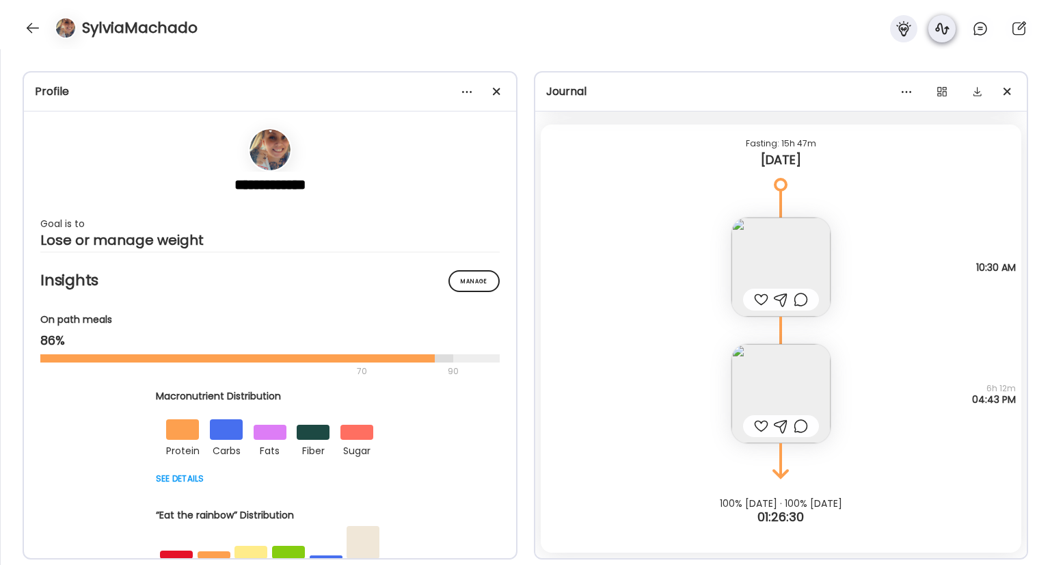
scroll to position [16129, 0]
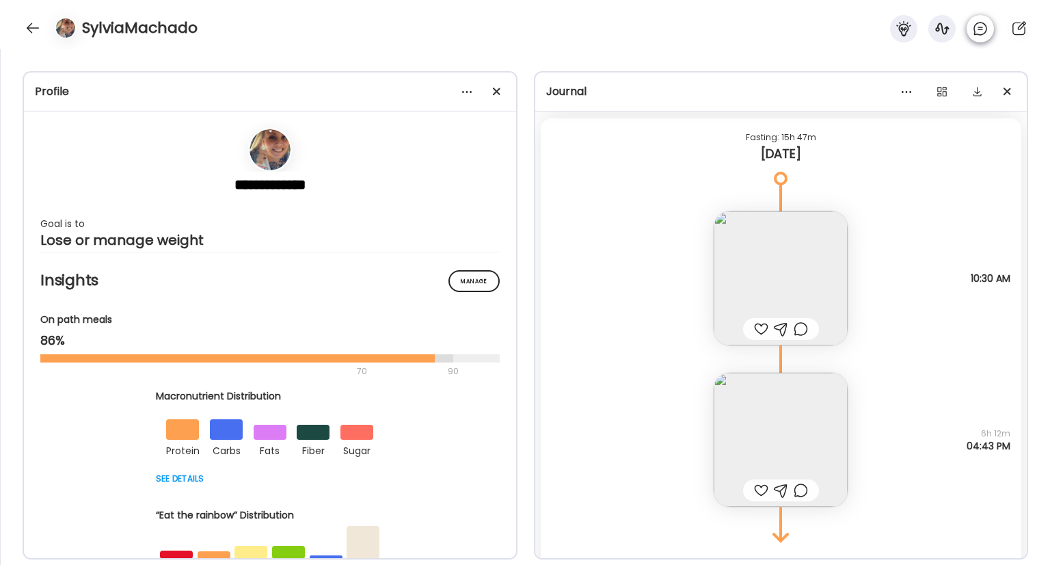
click at [977, 27] on icon at bounding box center [980, 29] width 16 height 16
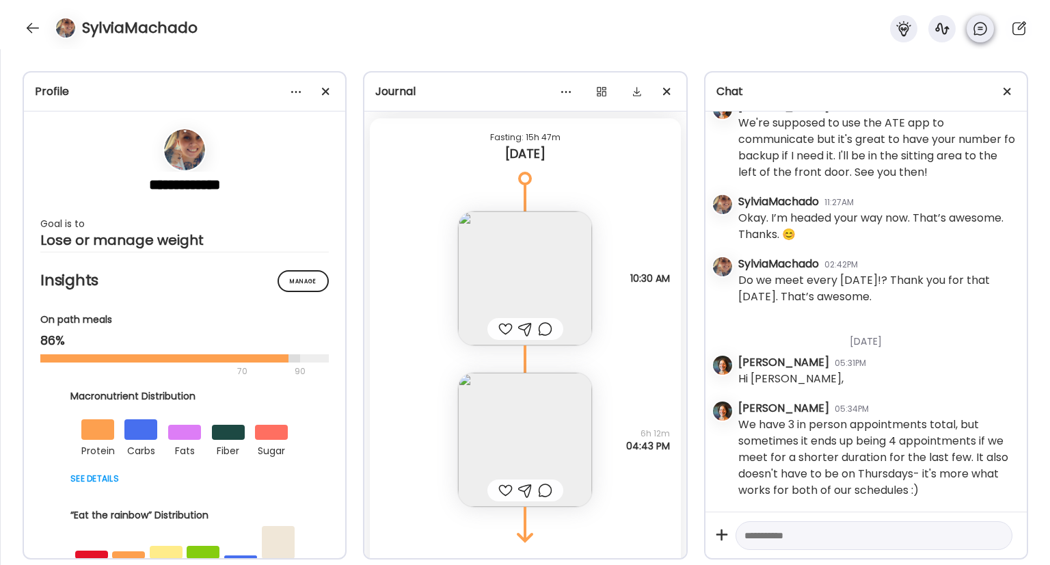
scroll to position [2661, 0]
click at [977, 27] on icon at bounding box center [980, 29] width 16 height 16
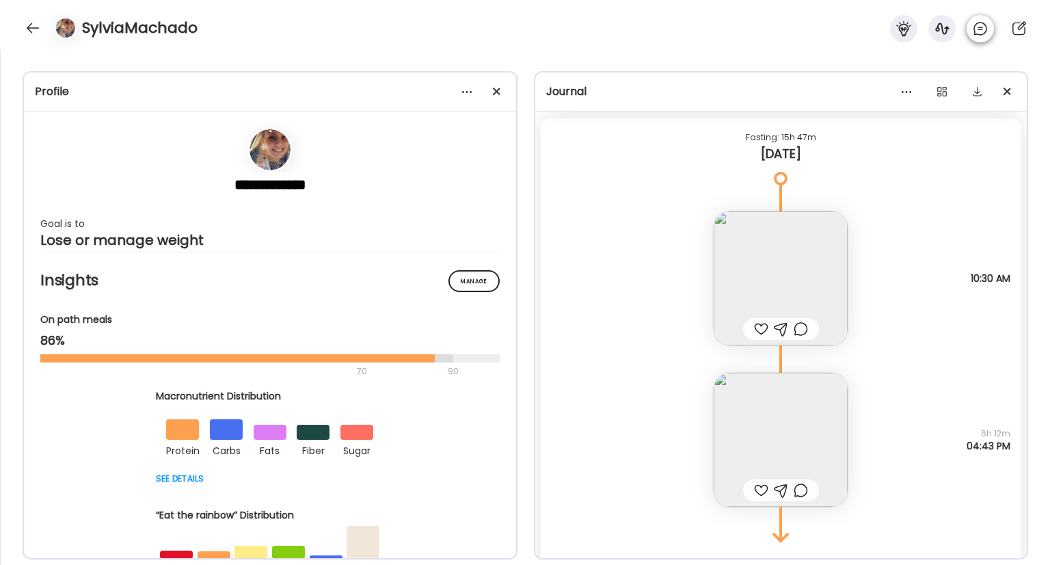
click at [977, 27] on icon at bounding box center [980, 29] width 16 height 16
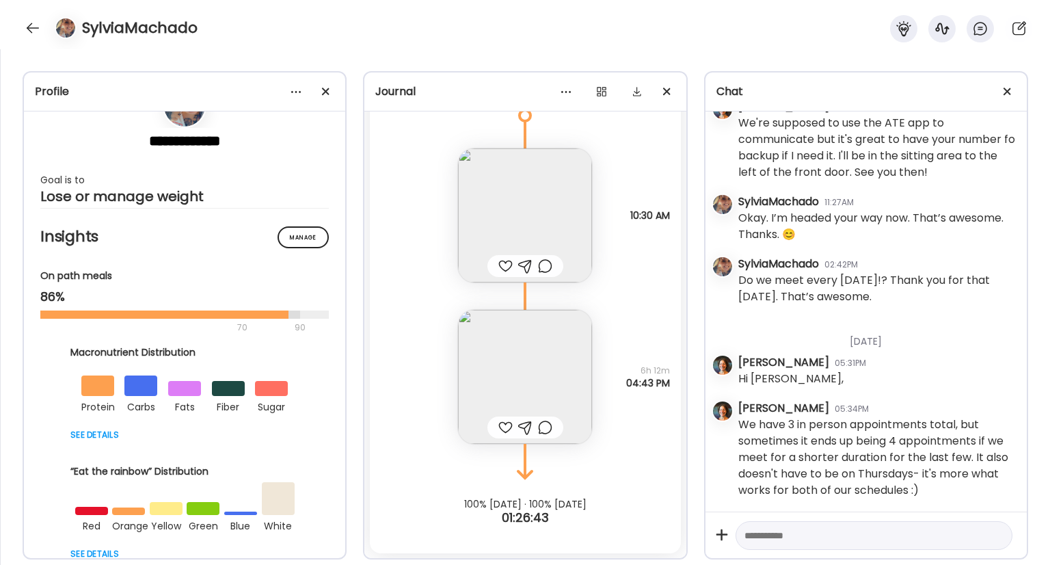
scroll to position [0, 0]
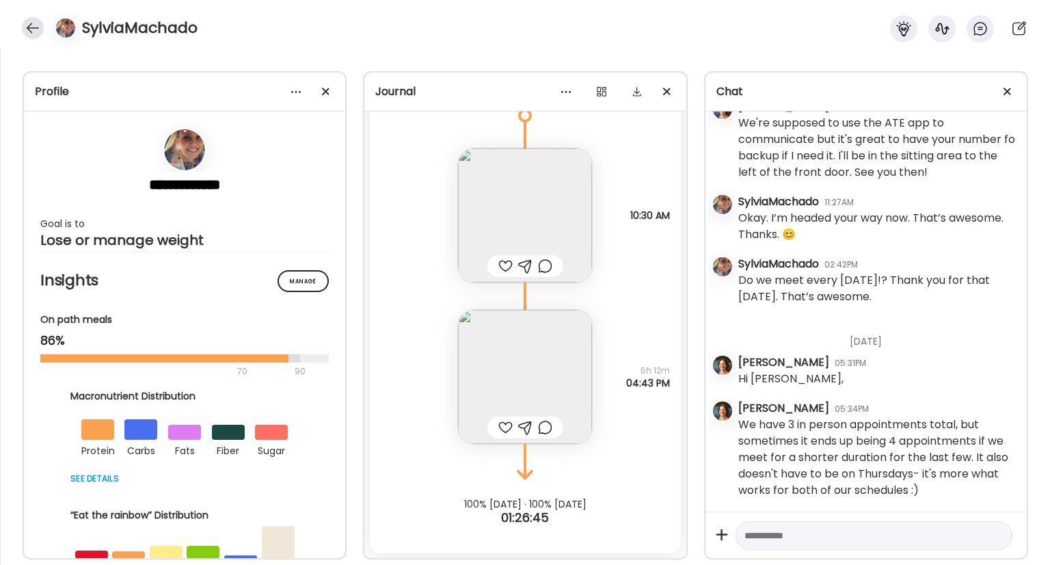
click at [33, 37] on div at bounding box center [33, 28] width 22 height 22
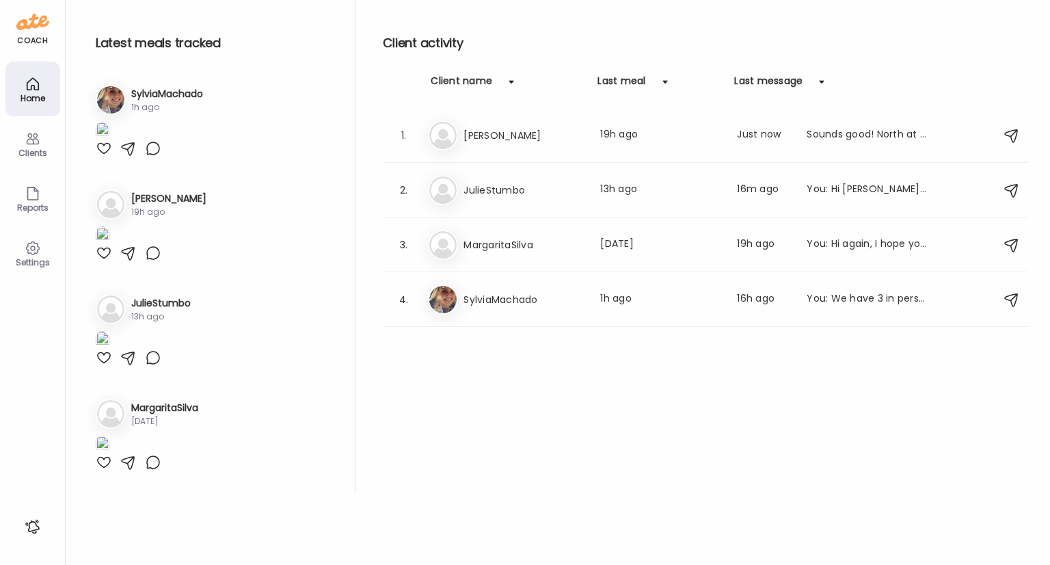
scroll to position [747, 0]
click at [34, 208] on div "Reports" at bounding box center [32, 207] width 49 height 9
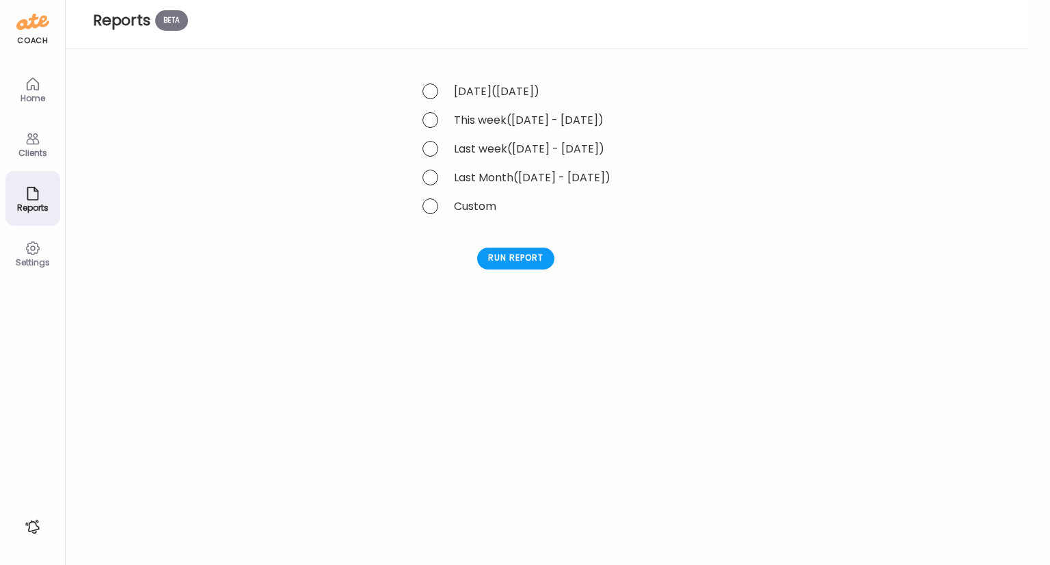
click at [45, 271] on div "Settings" at bounding box center [32, 253] width 55 height 55
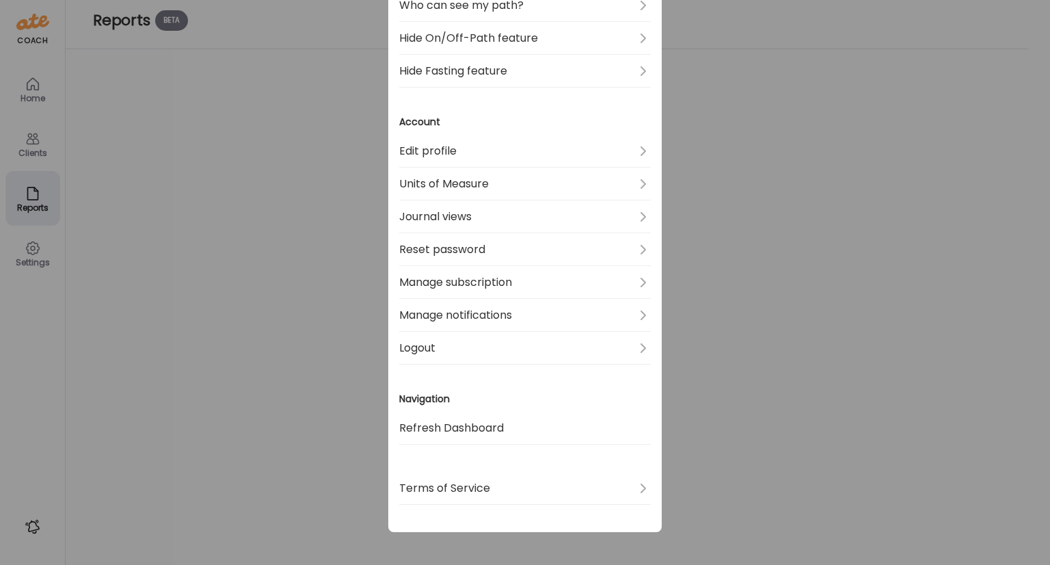
scroll to position [0, 0]
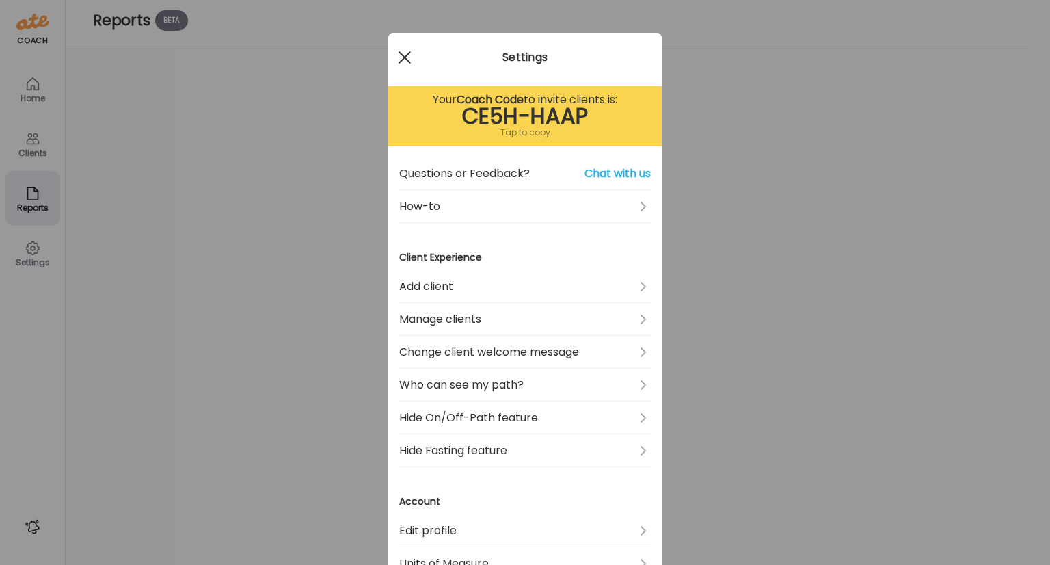
click at [393, 59] on div at bounding box center [404, 57] width 27 height 27
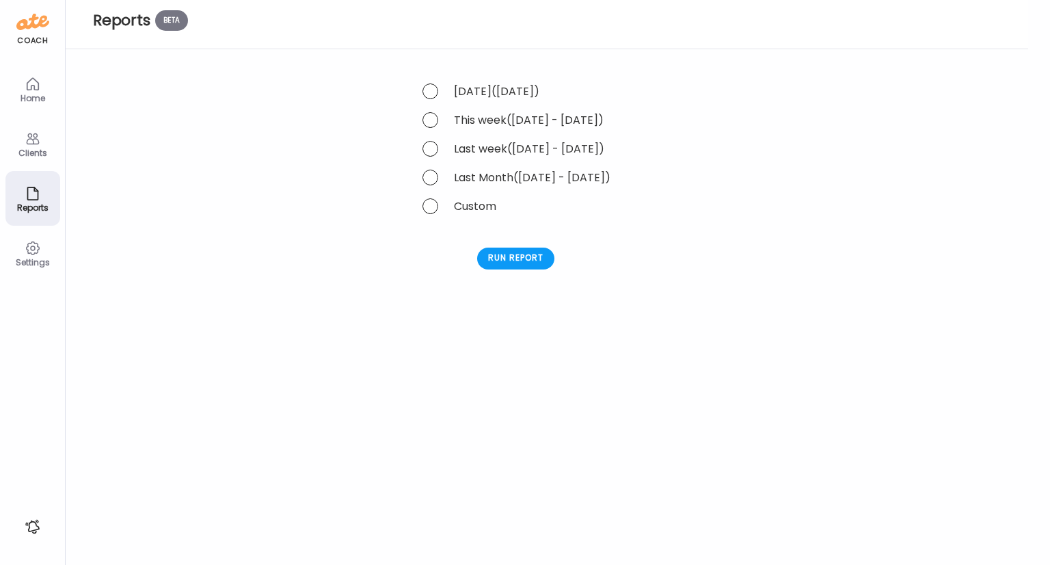
click at [18, 31] on img at bounding box center [32, 22] width 33 height 22
click at [21, 90] on div "Home" at bounding box center [32, 89] width 55 height 55
